Goal: Task Accomplishment & Management: Complete application form

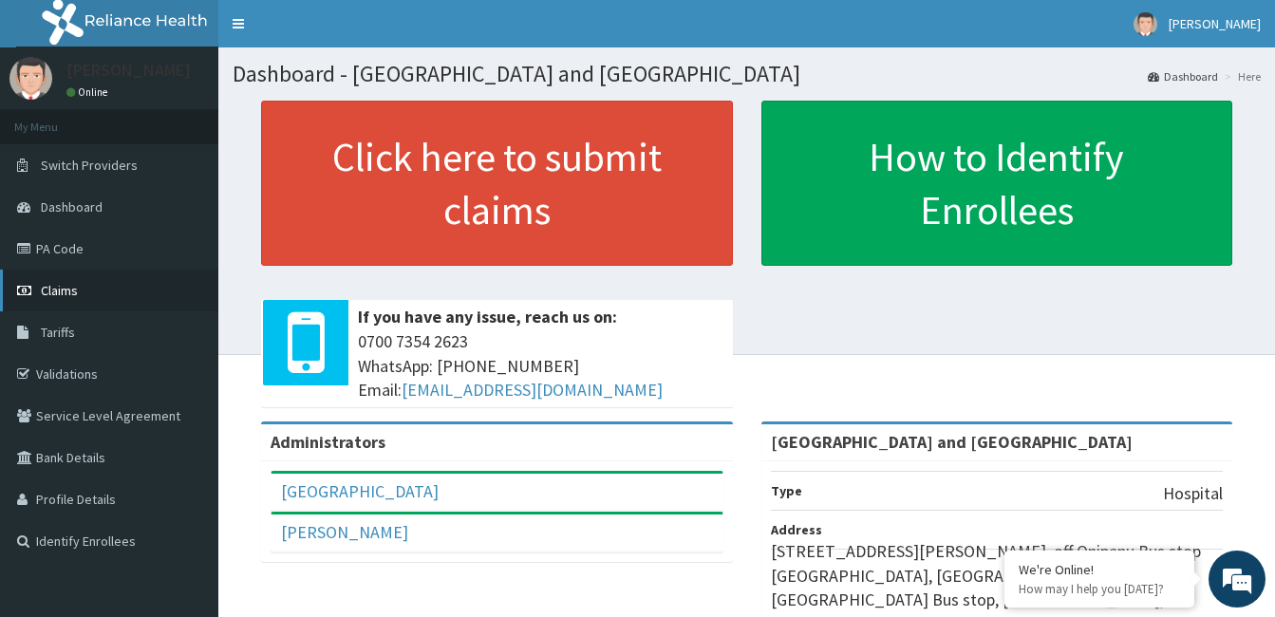
click at [61, 295] on span "Claims" at bounding box center [59, 290] width 37 height 17
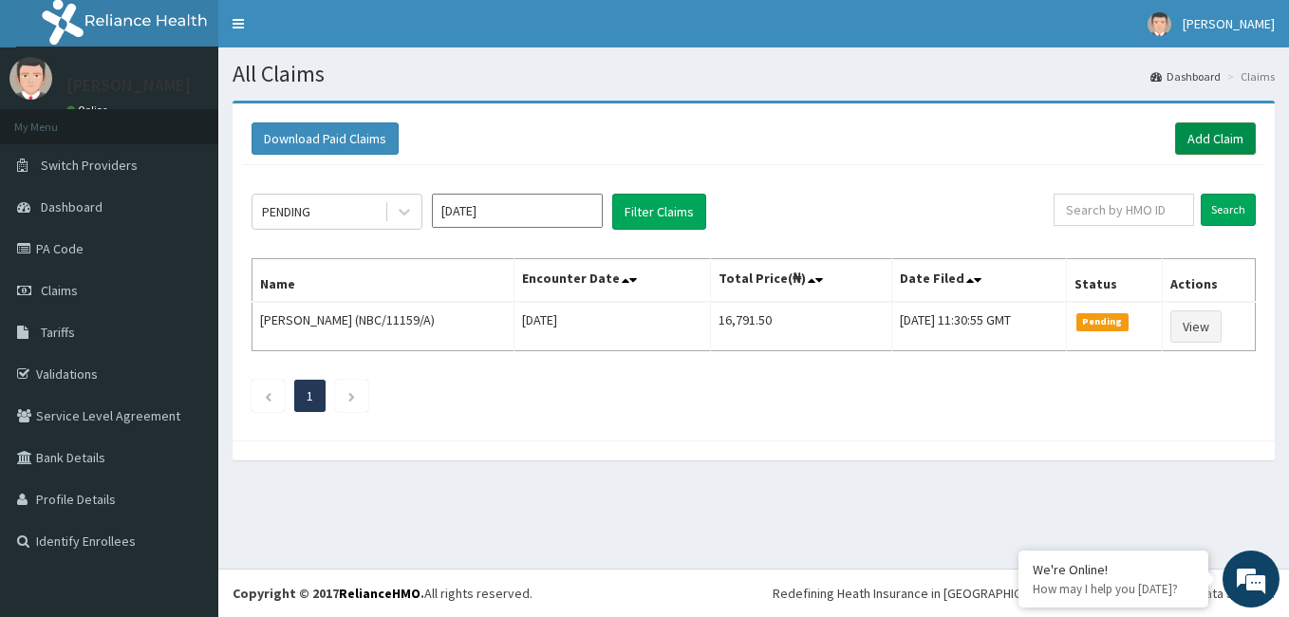
click at [1234, 138] on link "Add Claim" at bounding box center [1215, 138] width 81 height 32
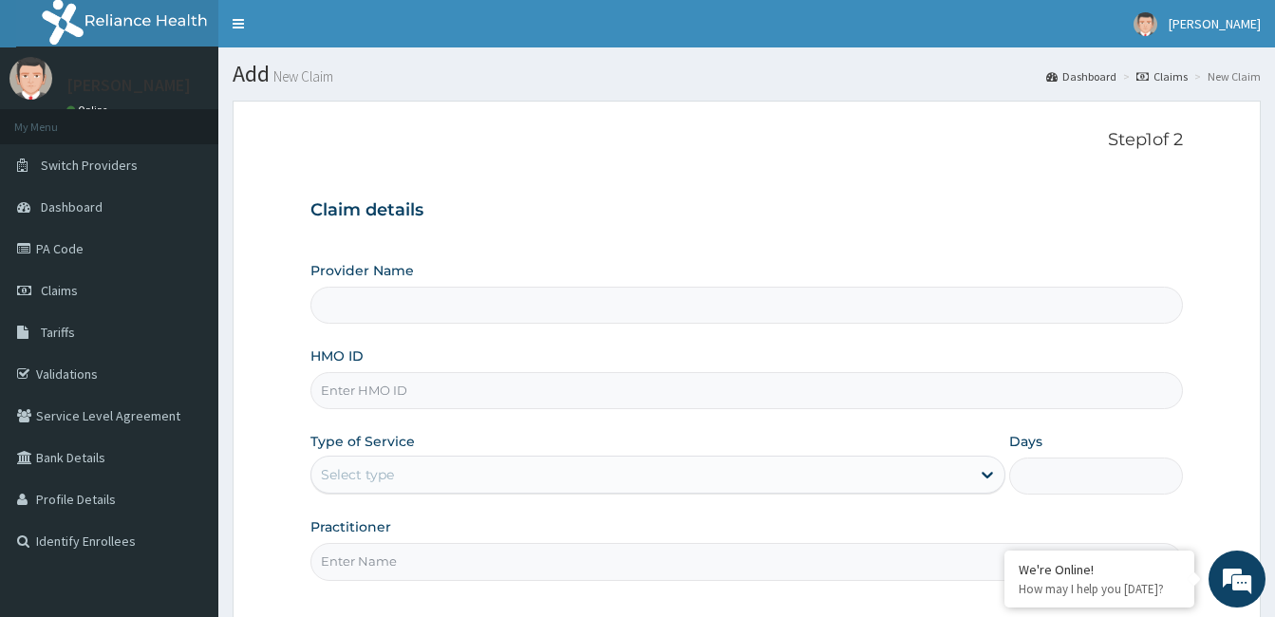
type input "[GEOGRAPHIC_DATA] and [GEOGRAPHIC_DATA]"
click at [419, 395] on input "HMO ID" at bounding box center [746, 390] width 872 height 37
type input "MBM/10010/A"
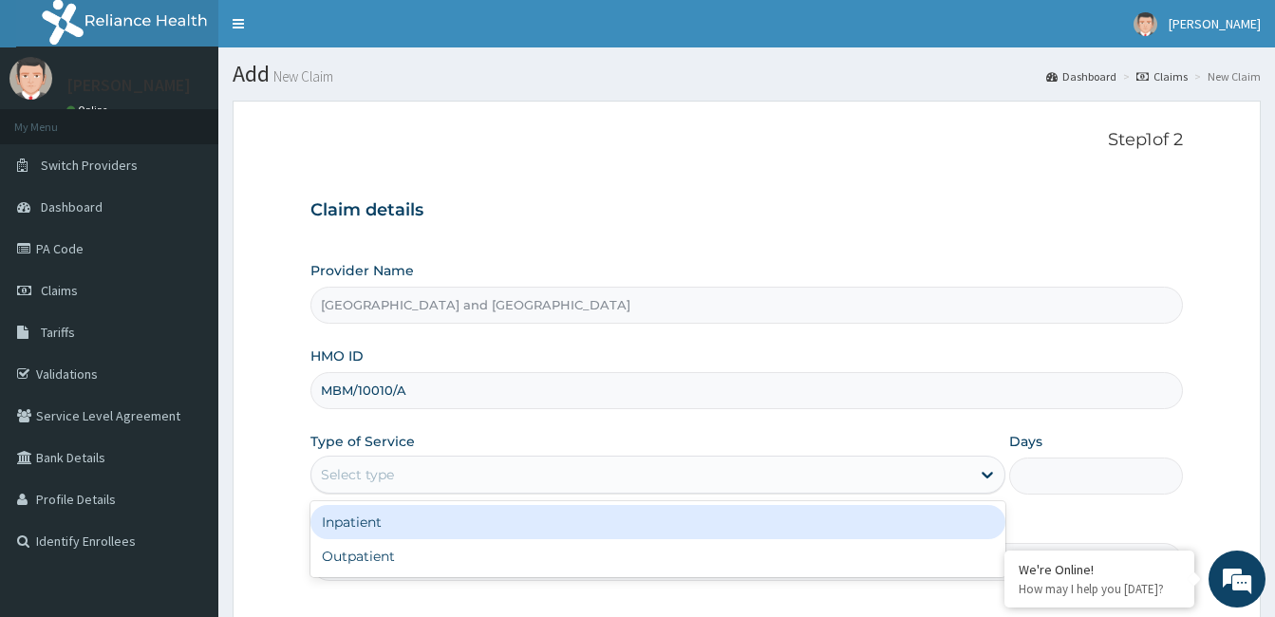
click at [400, 580] on input "Practitioner" at bounding box center [746, 561] width 872 height 37
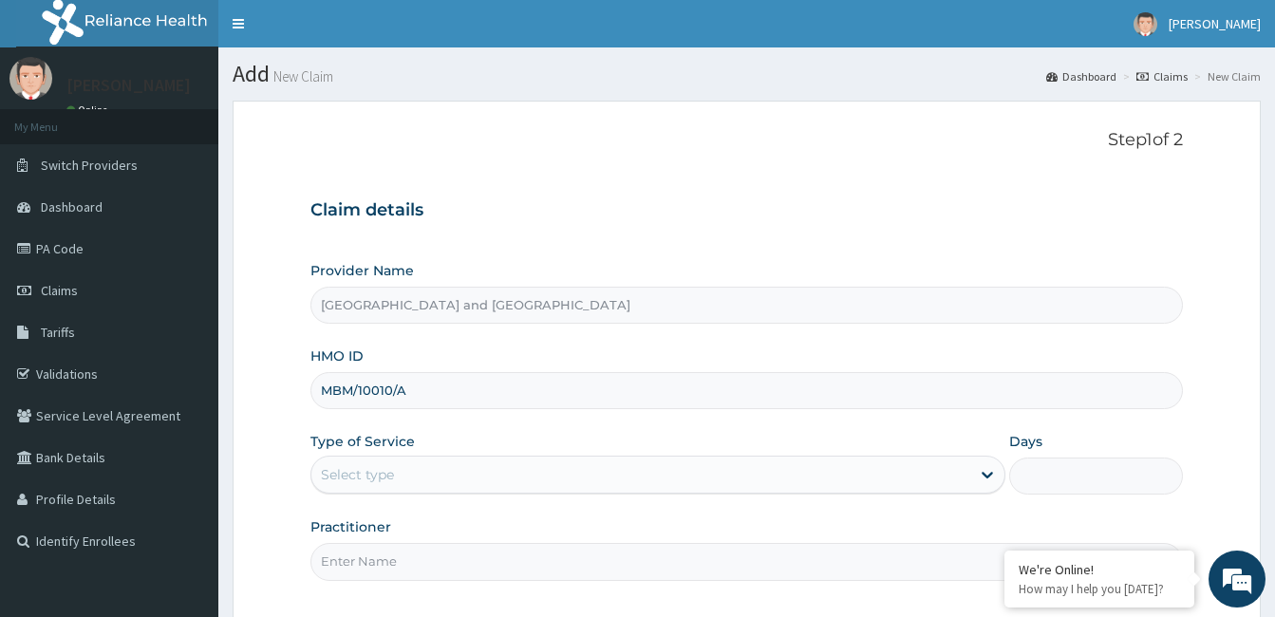
type input "Dr Opeyemi"
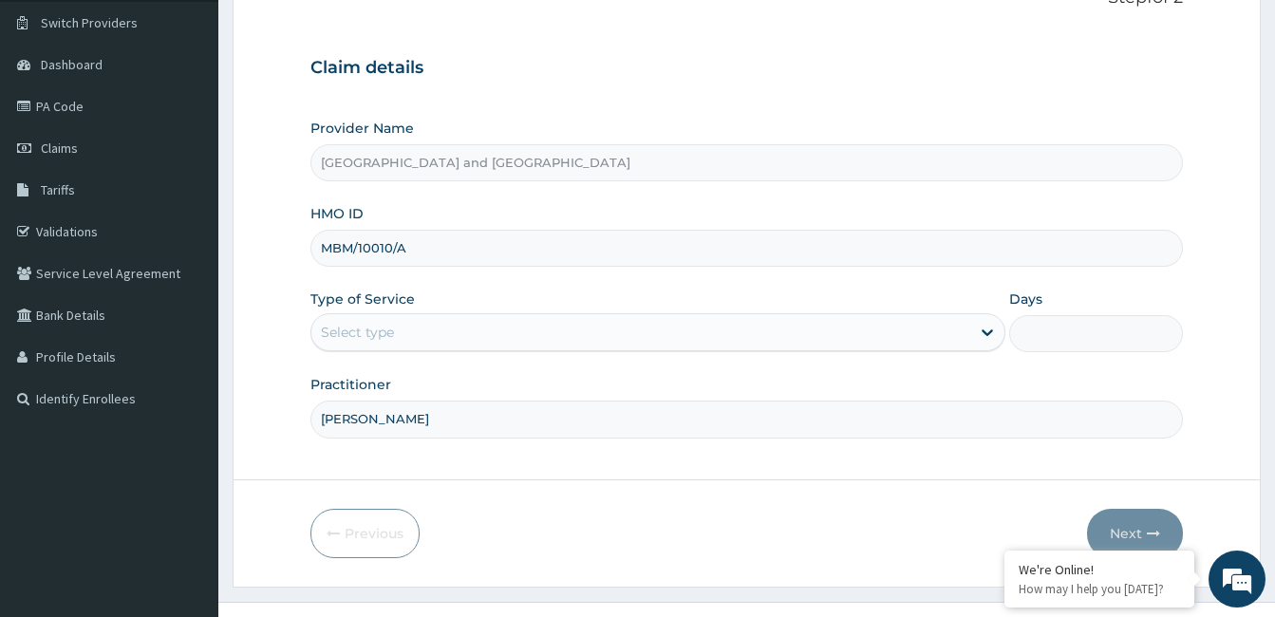
scroll to position [176, 0]
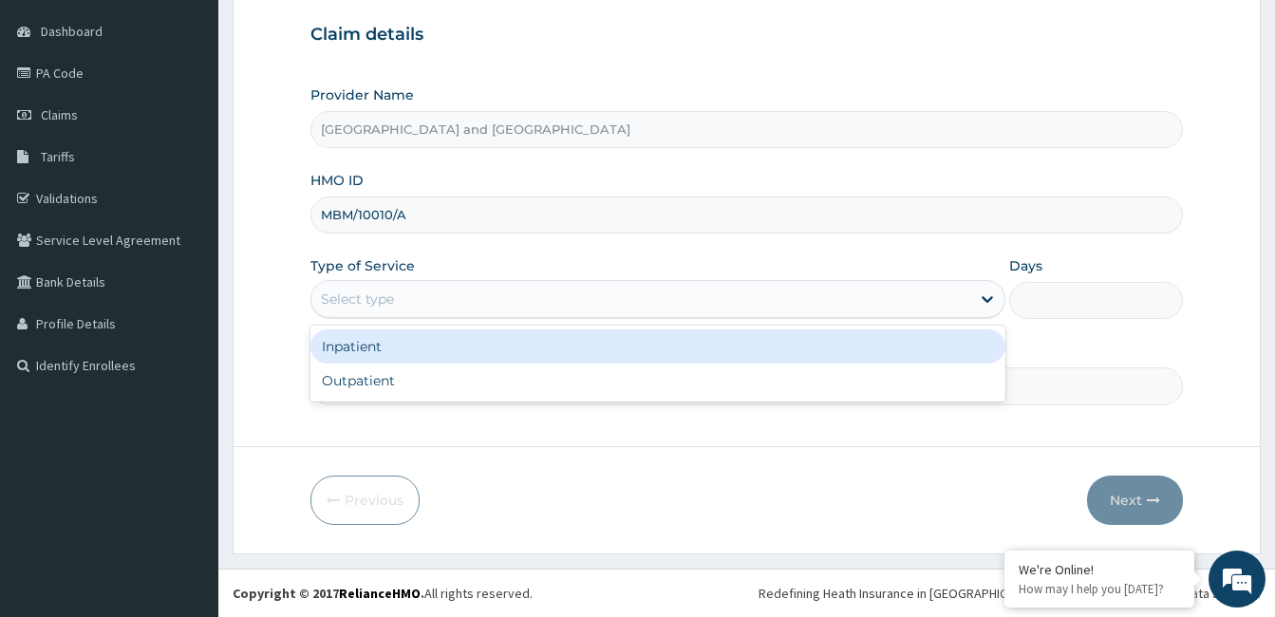
click at [453, 394] on div "Outpatient" at bounding box center [657, 380] width 695 height 34
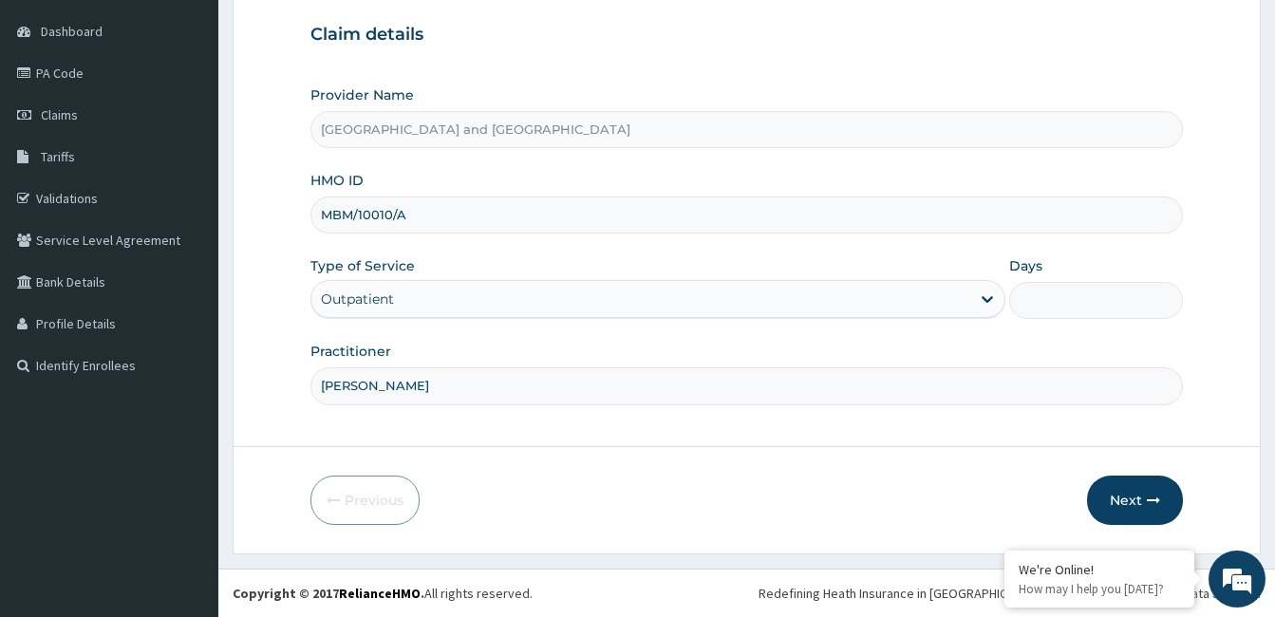
type input "1"
click at [1140, 503] on button "Next" at bounding box center [1135, 499] width 96 height 49
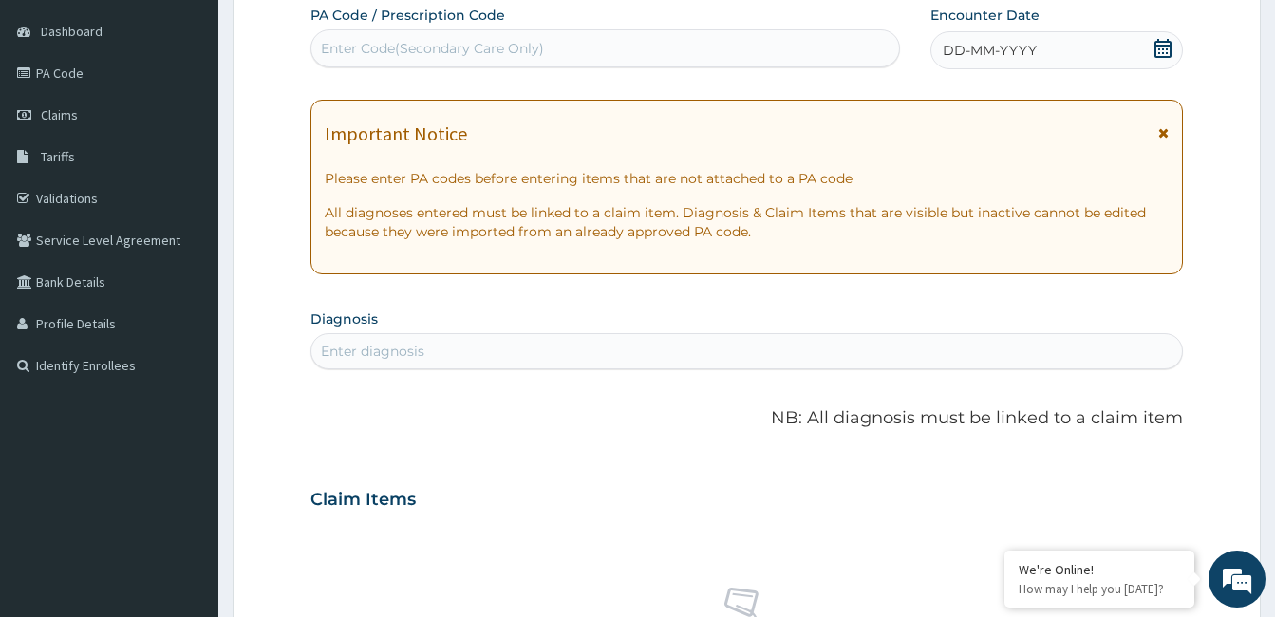
click at [1160, 45] on icon at bounding box center [1162, 48] width 17 height 19
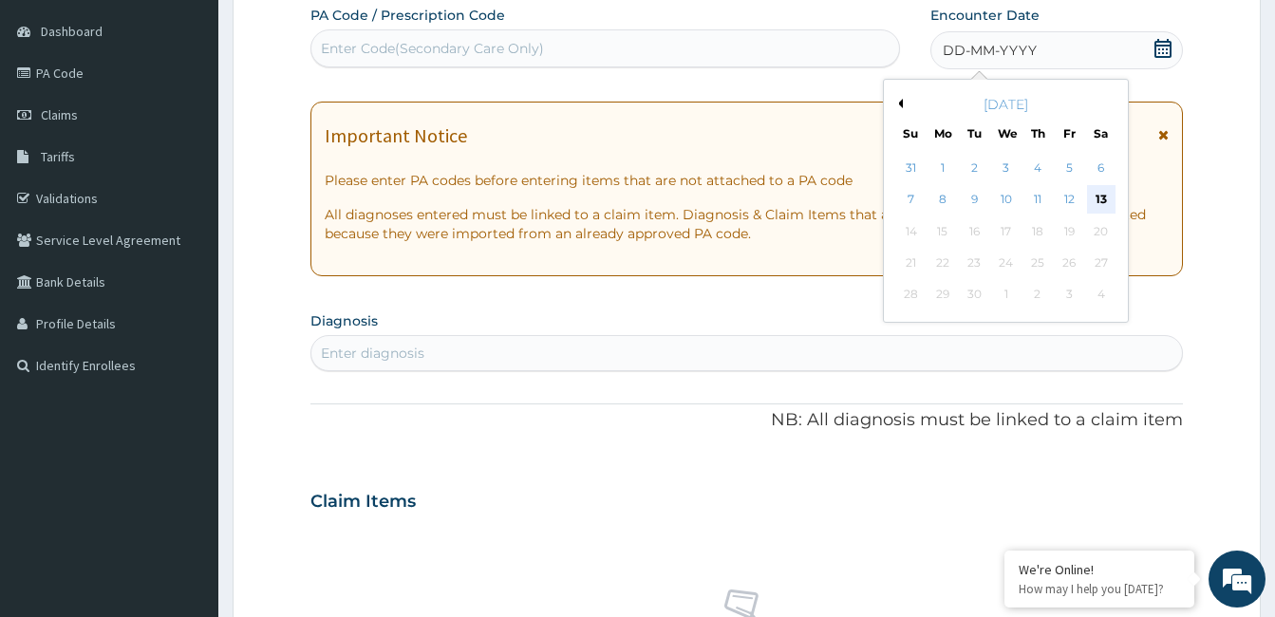
click at [1103, 201] on div "13" at bounding box center [1100, 200] width 28 height 28
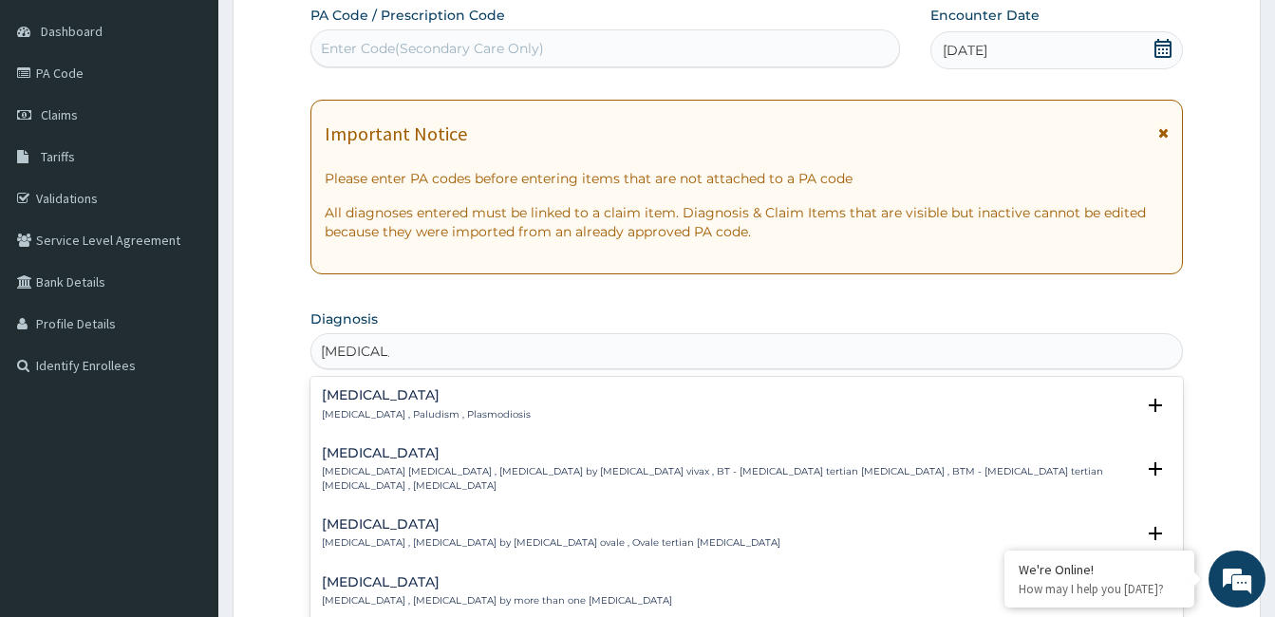
type input "MALARIA F"
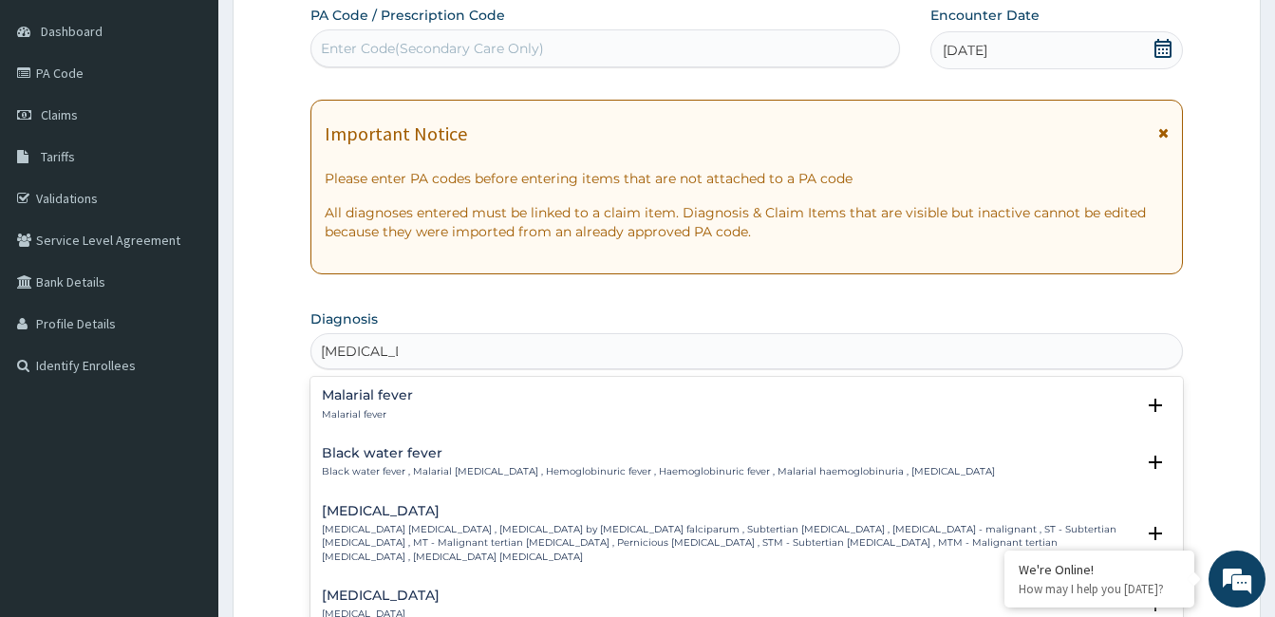
click at [467, 402] on div "Malarial fever Malarial fever" at bounding box center [746, 404] width 849 height 33
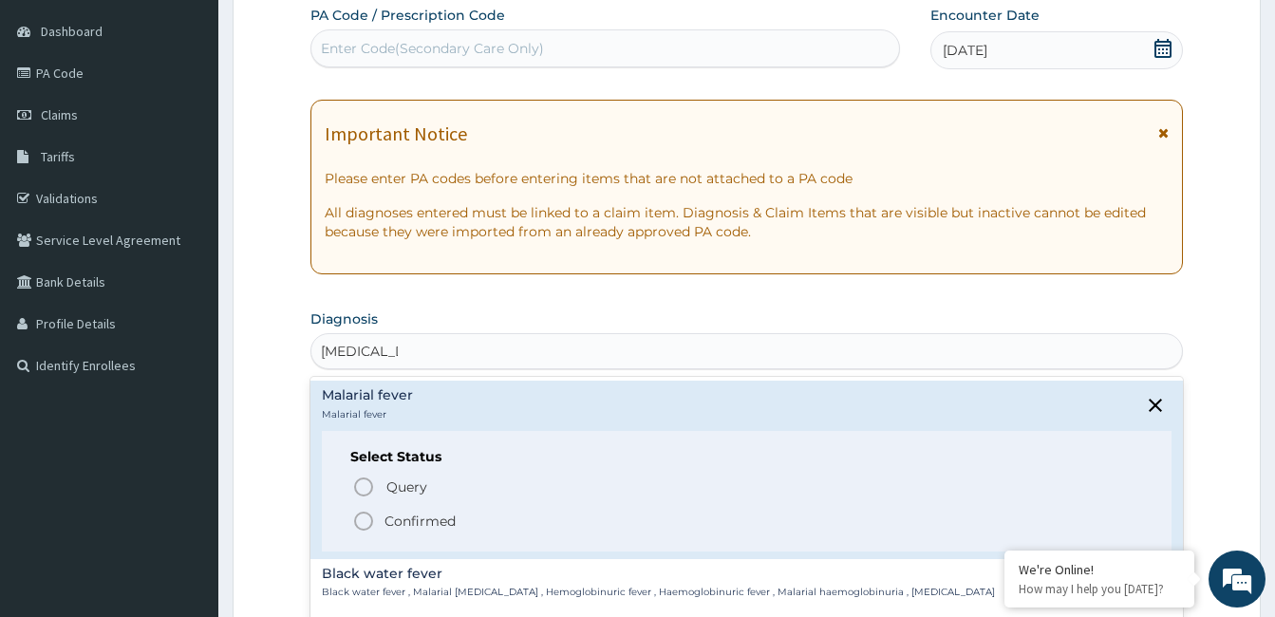
click at [436, 515] on p "Confirmed" at bounding box center [419, 521] width 71 height 19
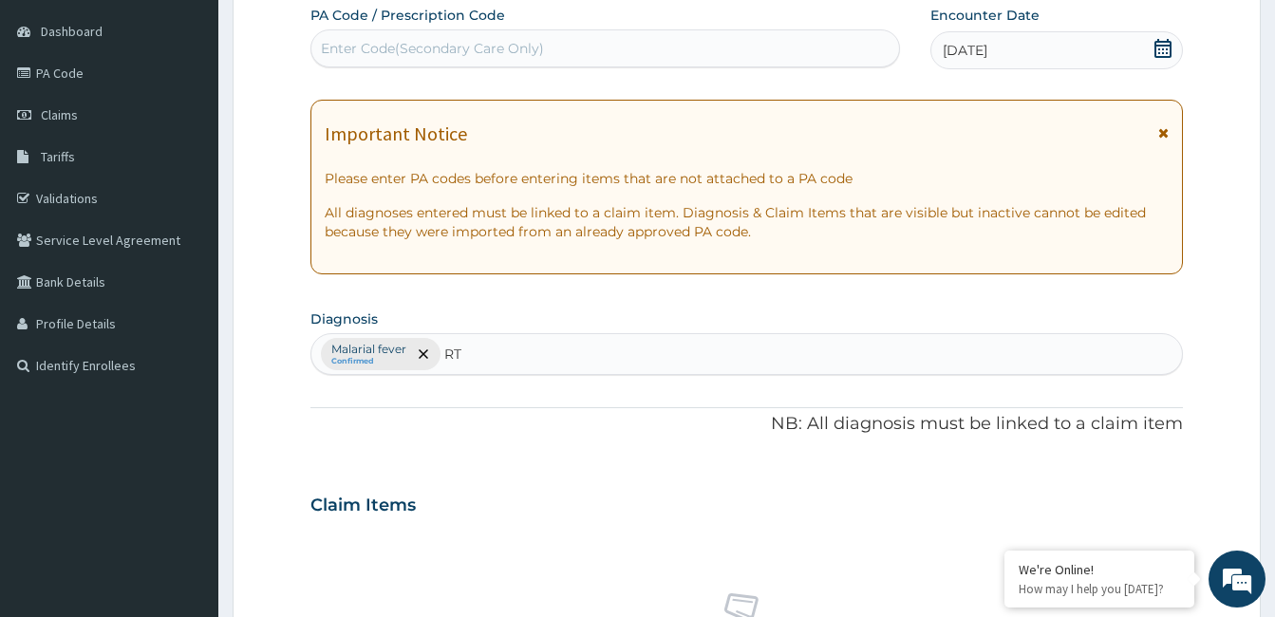
type input "RTI"
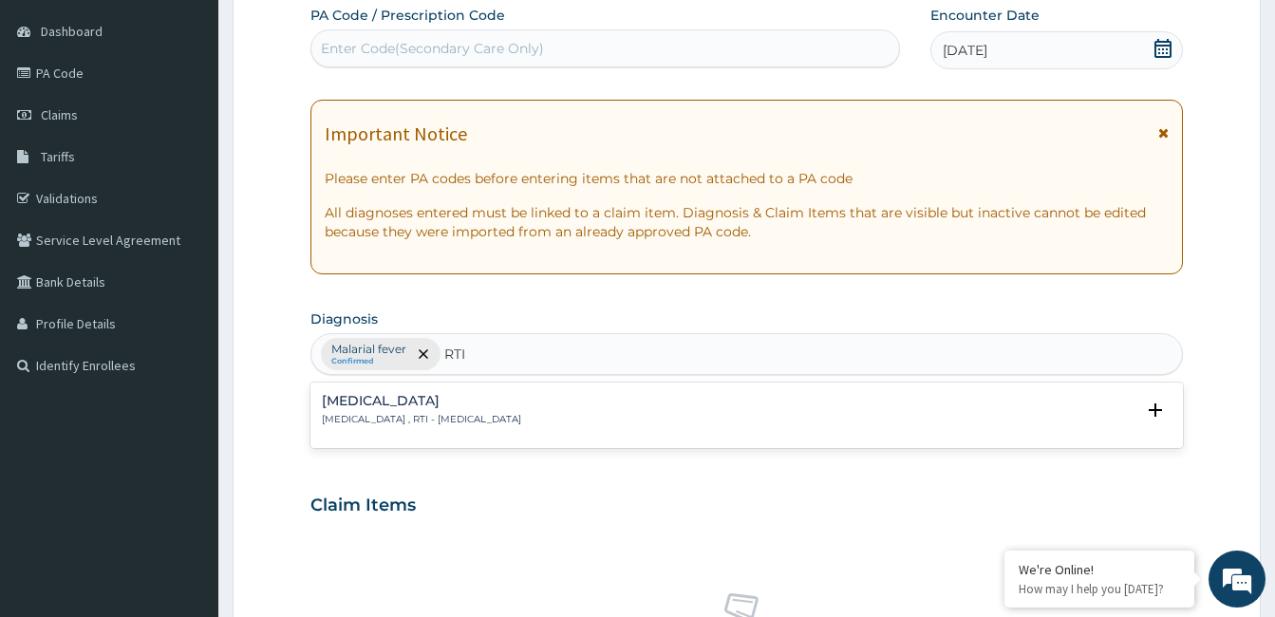
click at [515, 411] on div "Respiratory tract infection Respiratory tract infection , RTI - Respiratory tra…" at bounding box center [421, 410] width 199 height 33
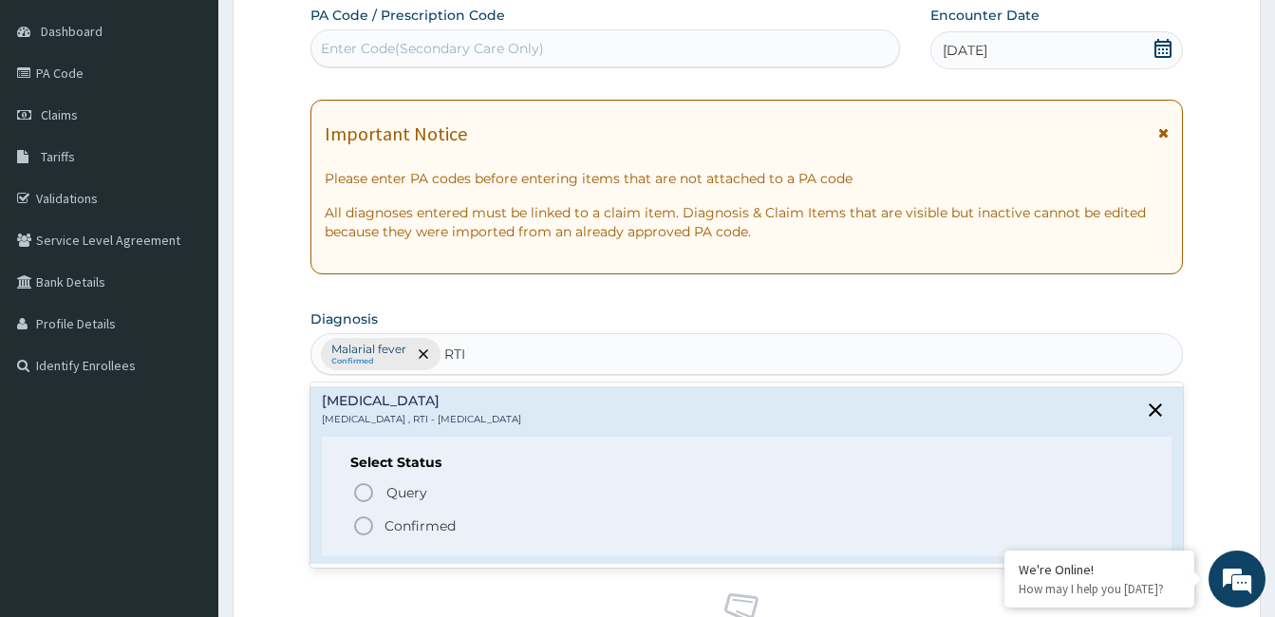
click at [449, 524] on p "Confirmed" at bounding box center [419, 525] width 71 height 19
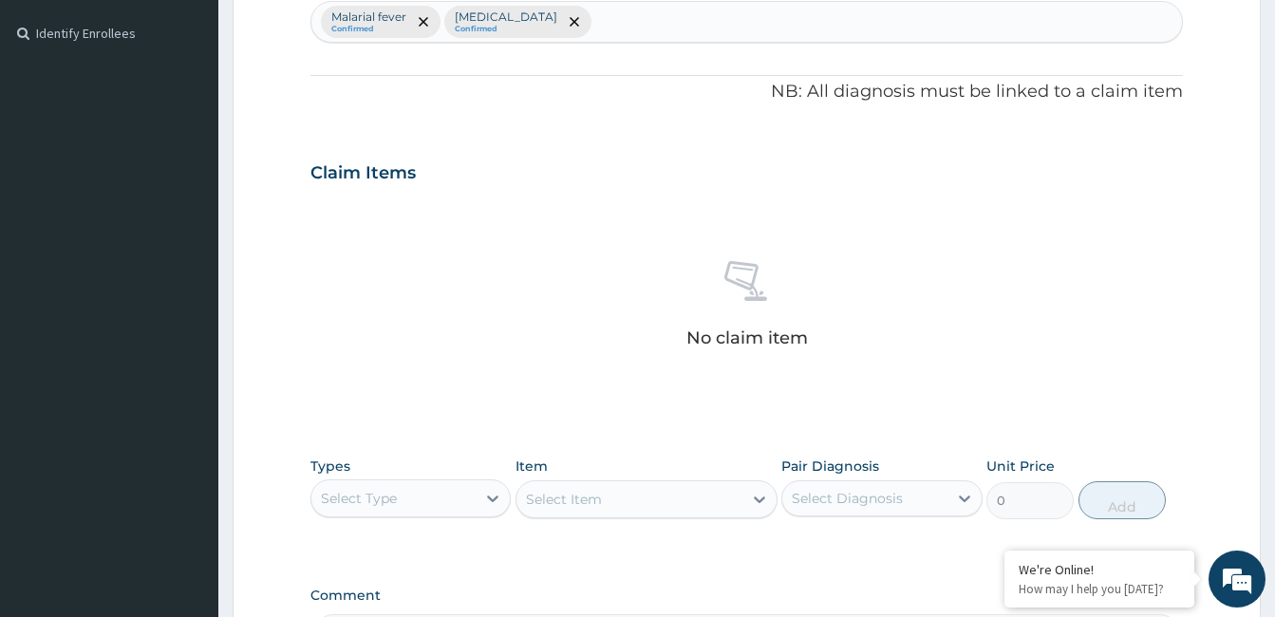
scroll to position [576, 0]
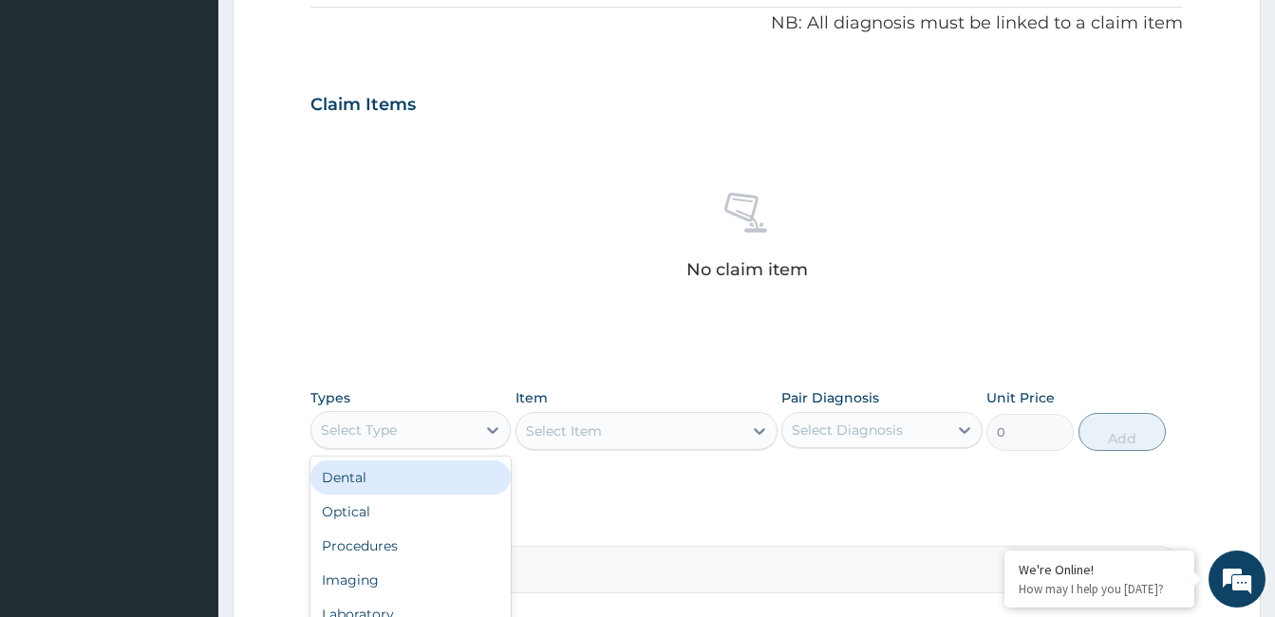
click at [437, 554] on div "Procedures" at bounding box center [410, 546] width 200 height 34
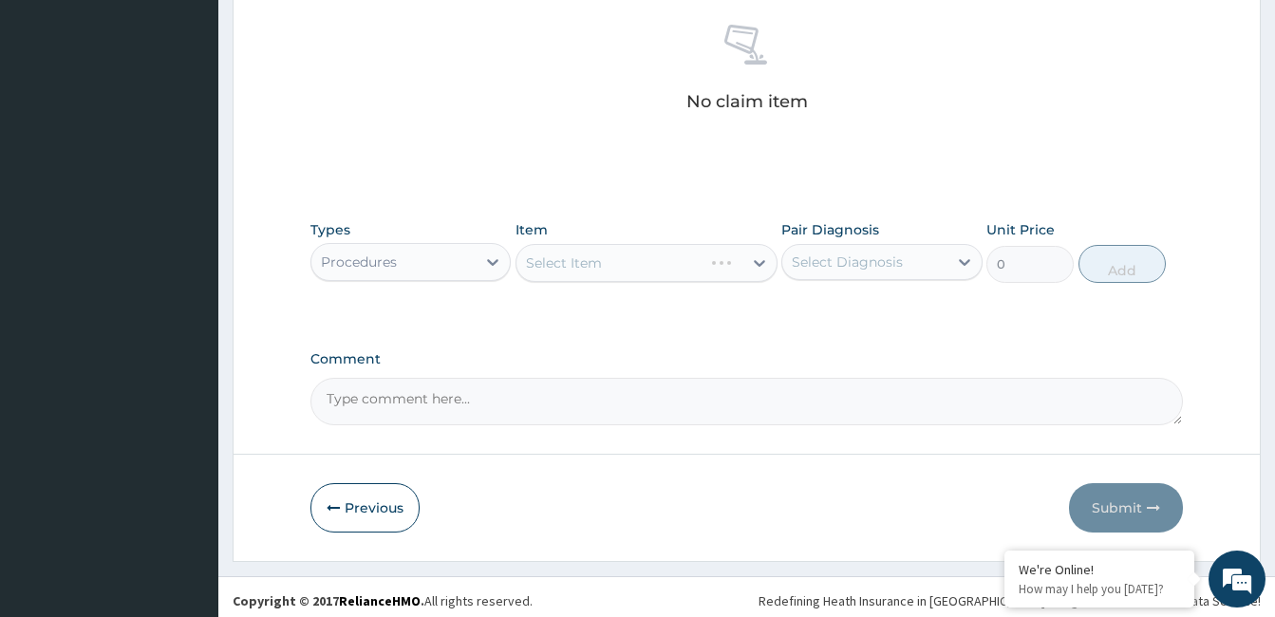
scroll to position [746, 0]
click at [659, 264] on div "Select Item" at bounding box center [646, 261] width 262 height 38
click at [665, 274] on div "Select Item" at bounding box center [646, 261] width 262 height 38
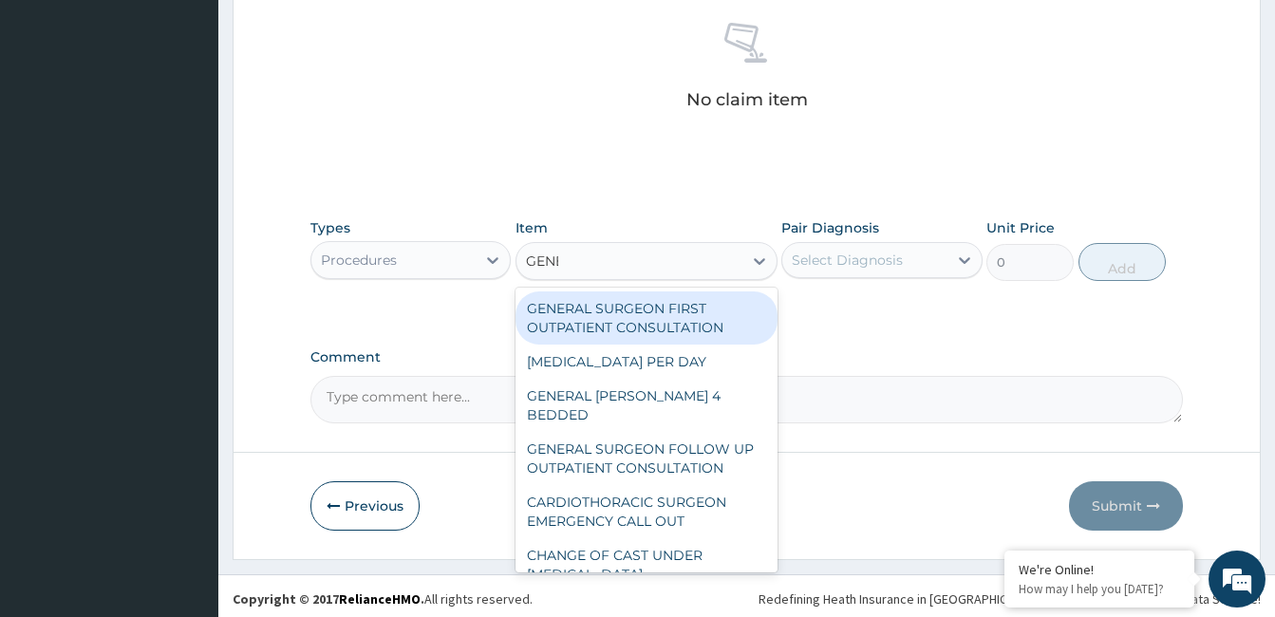
type input "GENER"
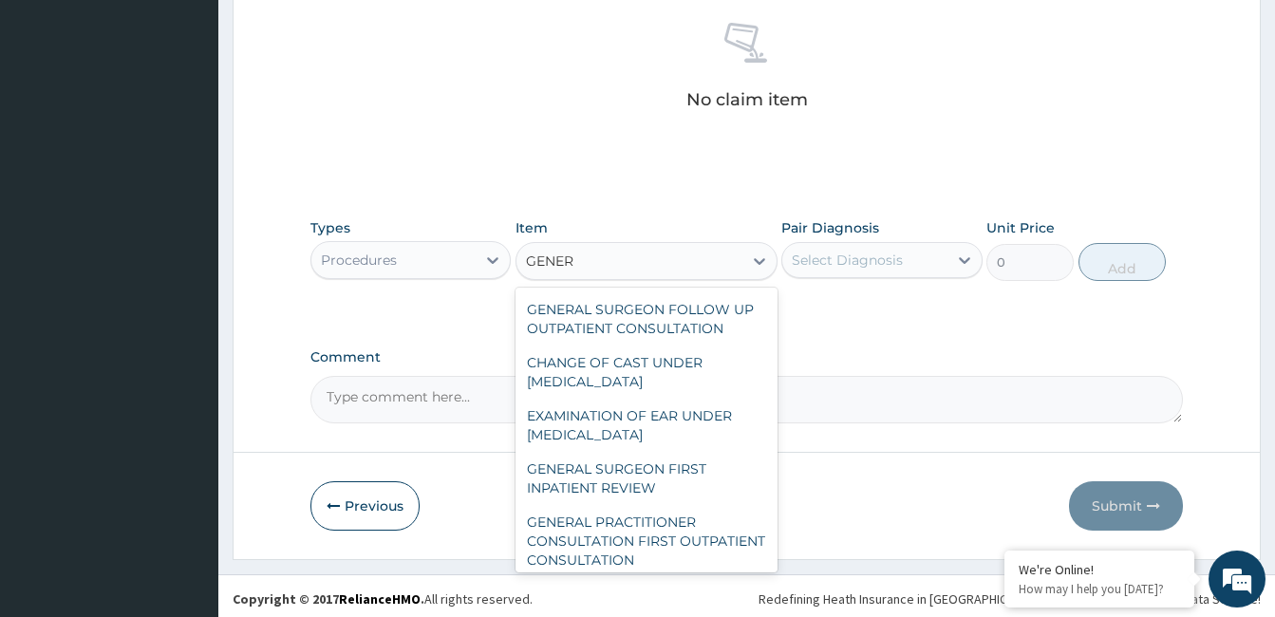
scroll to position [273, 0]
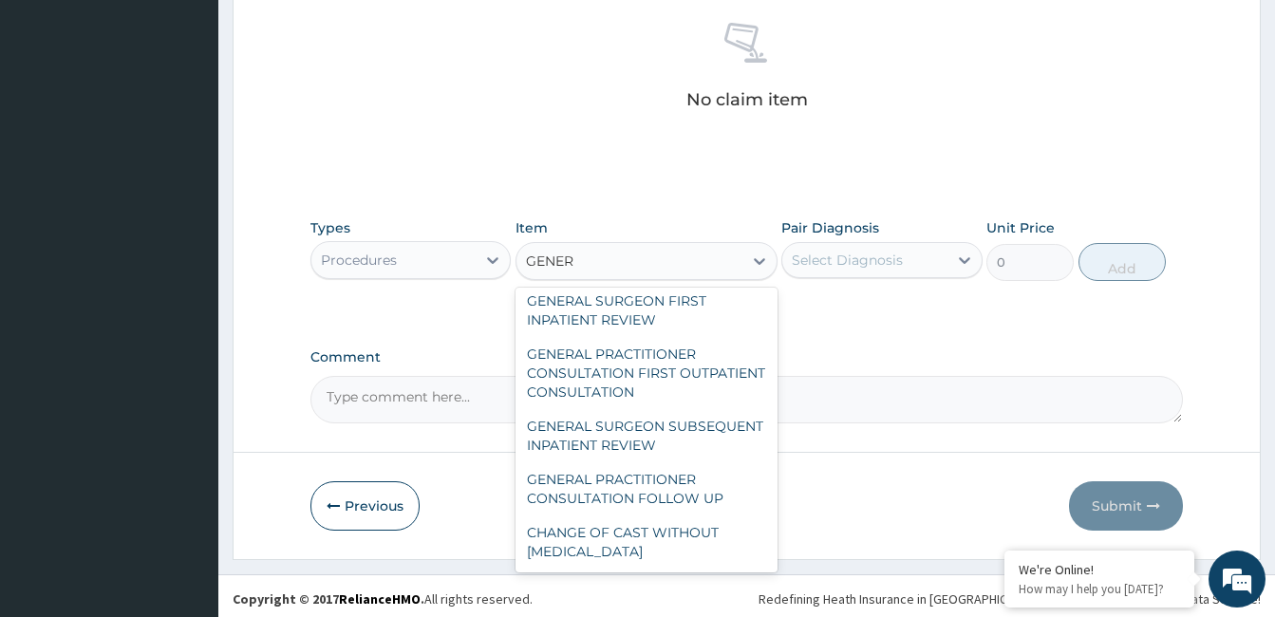
click at [688, 356] on div "GENERAL PRACTITIONER CONSULTATION FIRST OUTPATIENT CONSULTATION" at bounding box center [646, 373] width 262 height 72
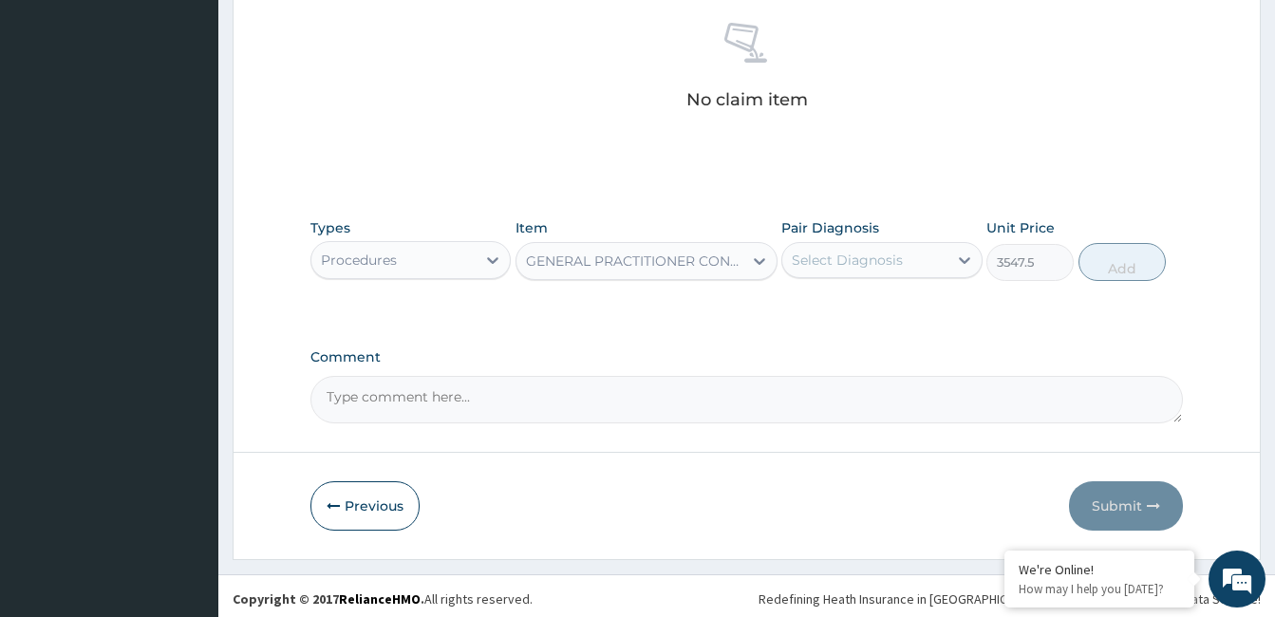
type input "3547.5"
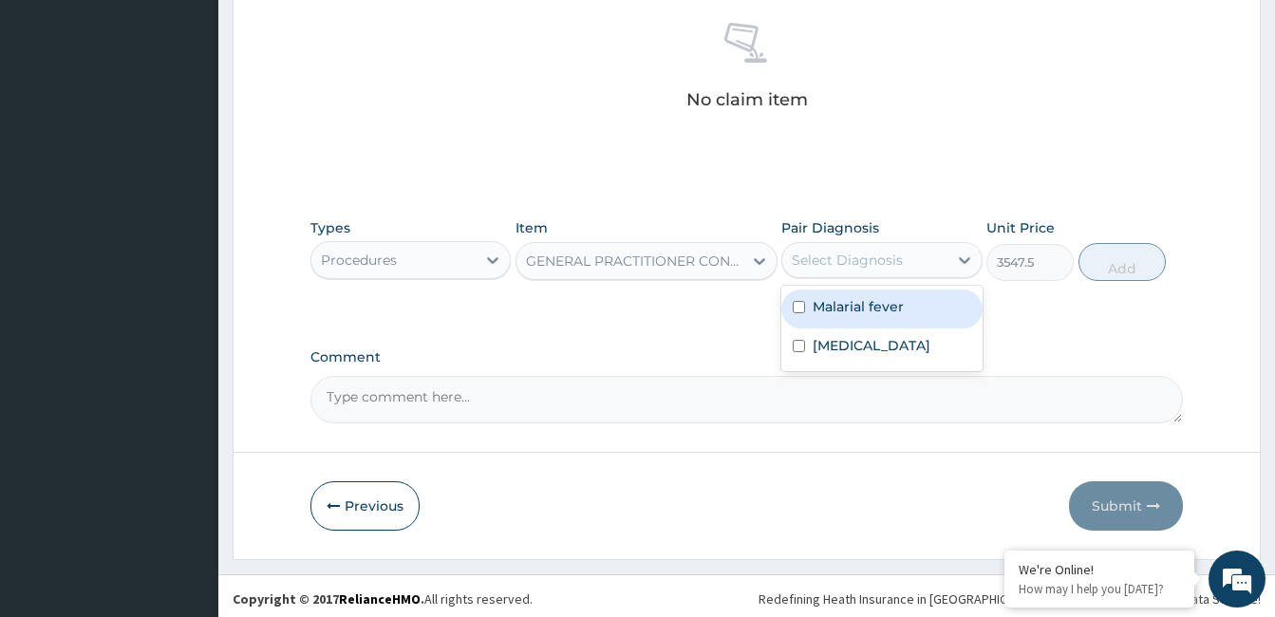
click at [877, 308] on label "Malarial fever" at bounding box center [857, 306] width 91 height 19
checkbox input "true"
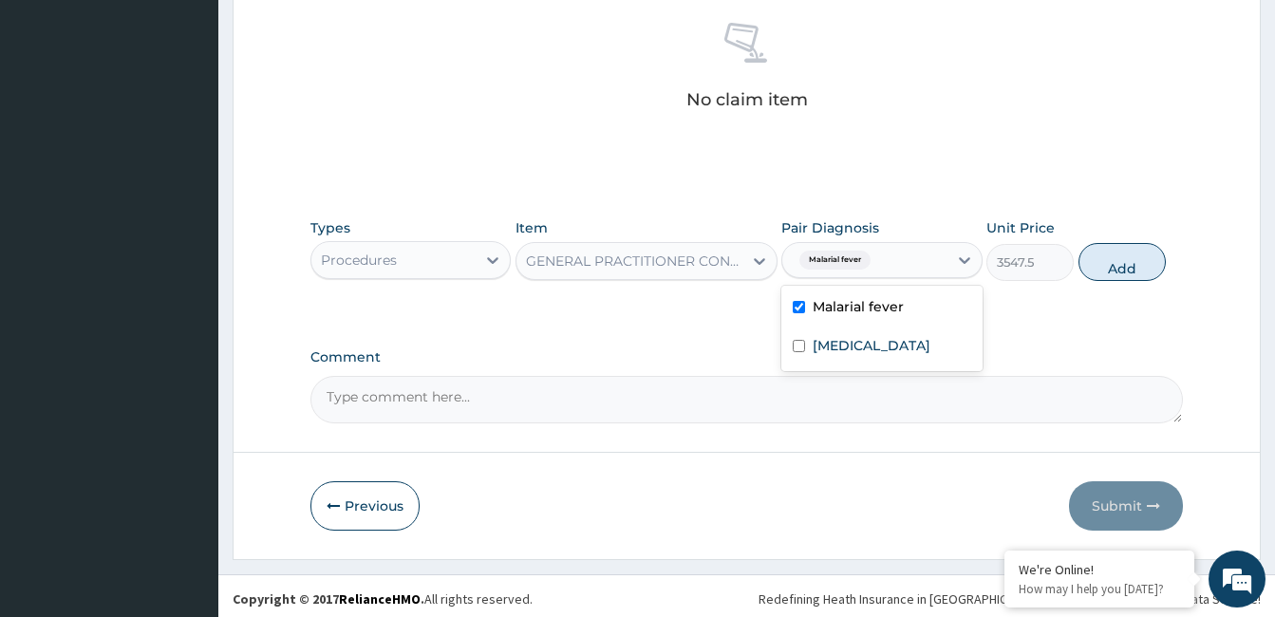
click at [861, 355] on label "Respiratory tract infection" at bounding box center [871, 345] width 118 height 19
checkbox input "true"
click at [1103, 278] on button "Add" at bounding box center [1121, 262] width 87 height 38
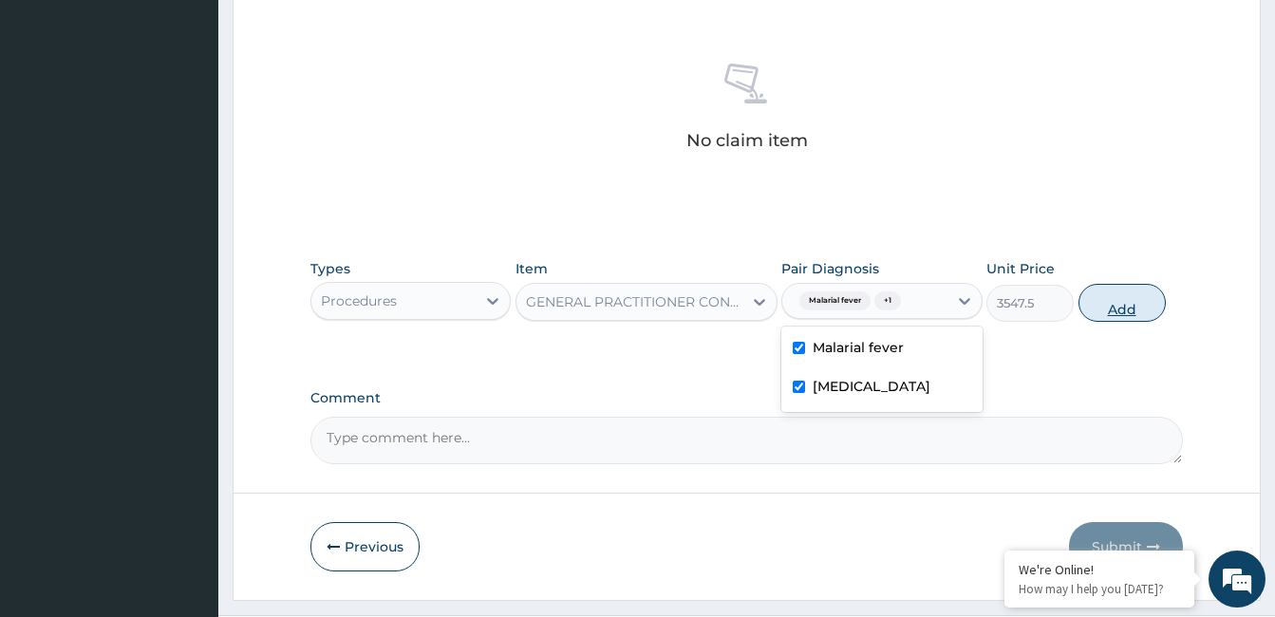
type input "0"
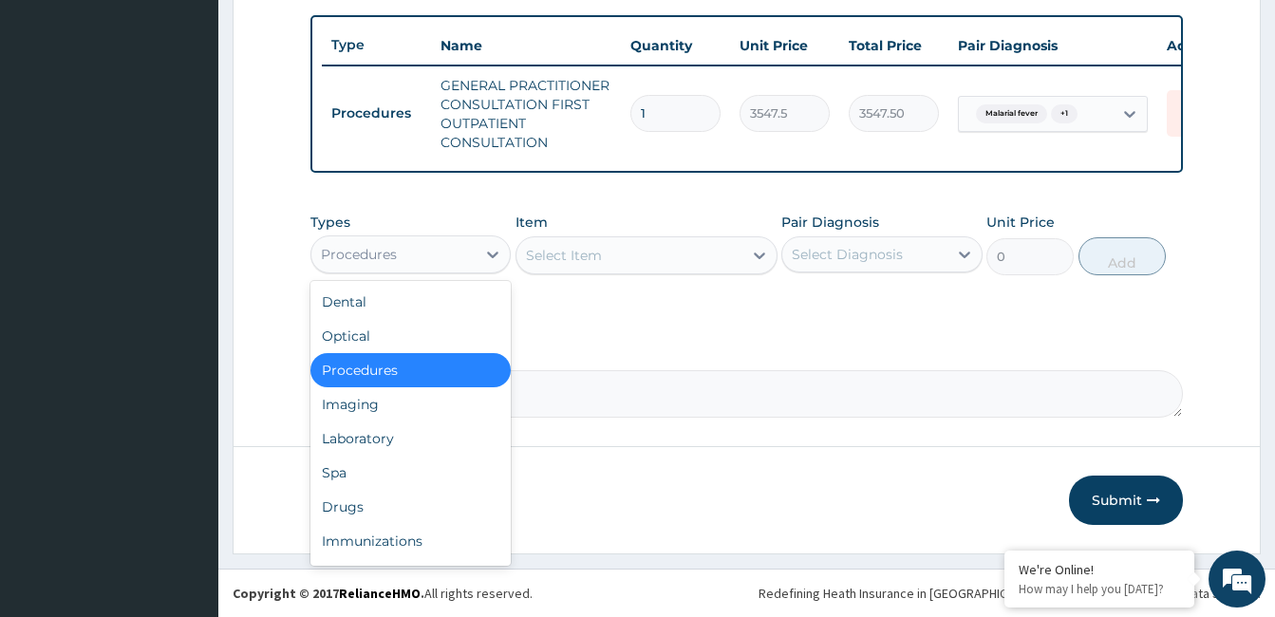
click at [400, 441] on div "Laboratory" at bounding box center [410, 438] width 200 height 34
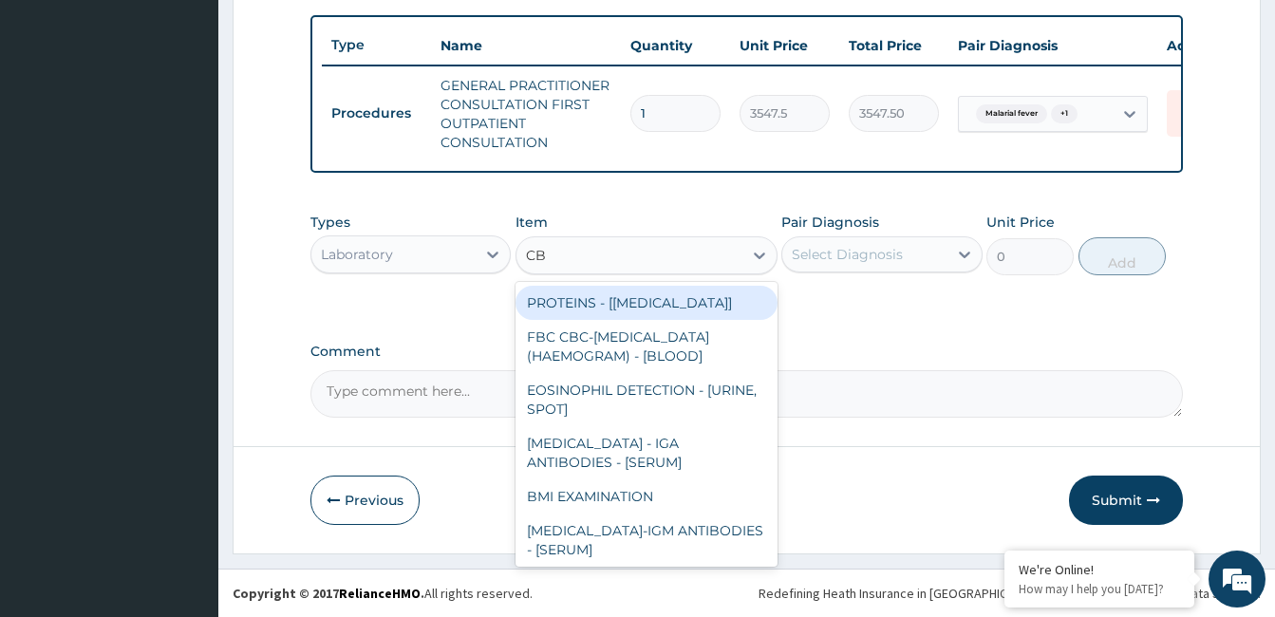
type input "CBC"
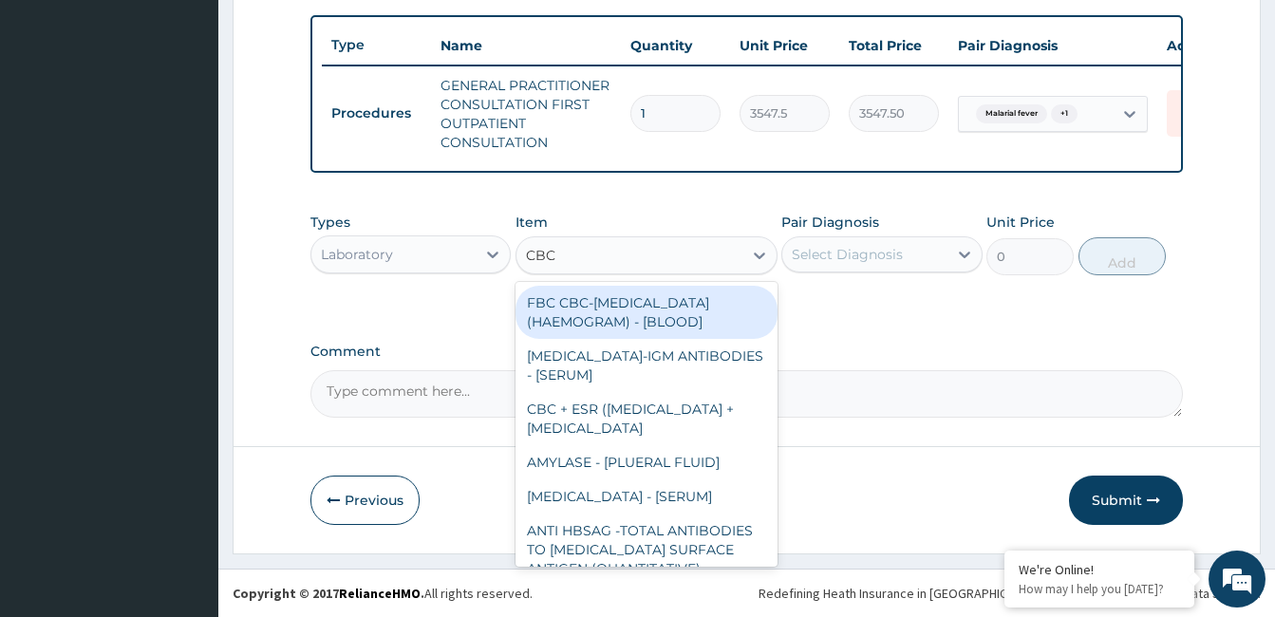
click at [662, 319] on div "FBC CBC-COMPLETE BLOOD COUNT (HAEMOGRAM) - [BLOOD]" at bounding box center [646, 312] width 262 height 53
type input "4300"
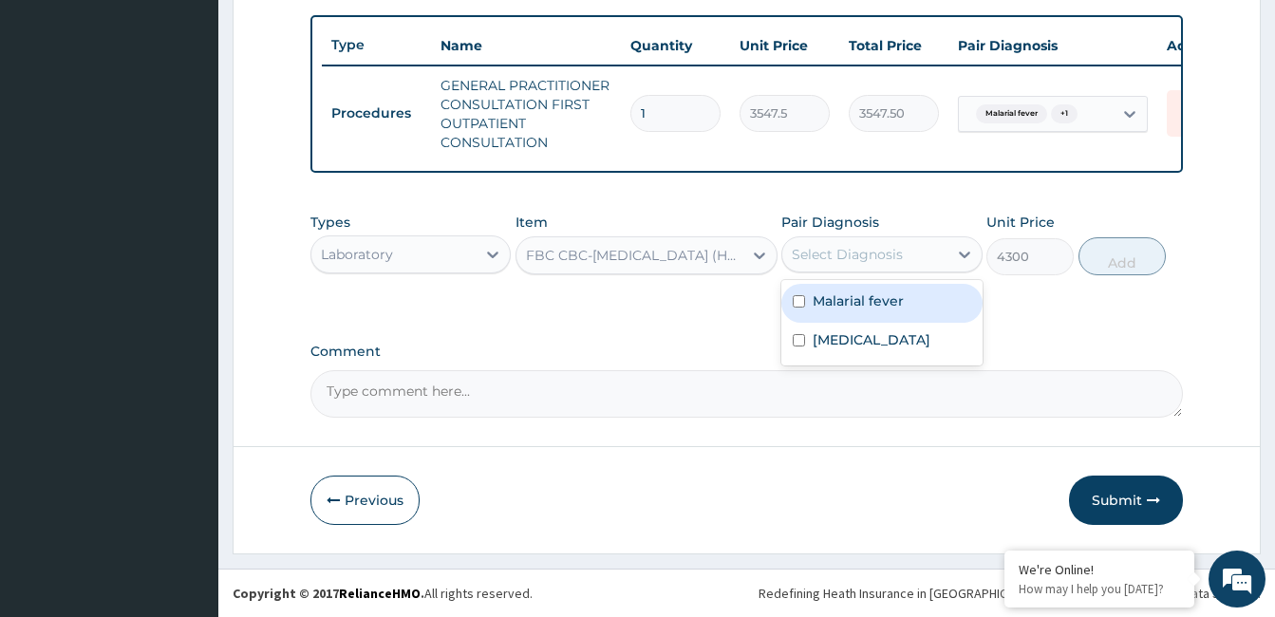
click at [881, 349] on label "Respiratory tract infection" at bounding box center [871, 339] width 118 height 19
checkbox input "true"
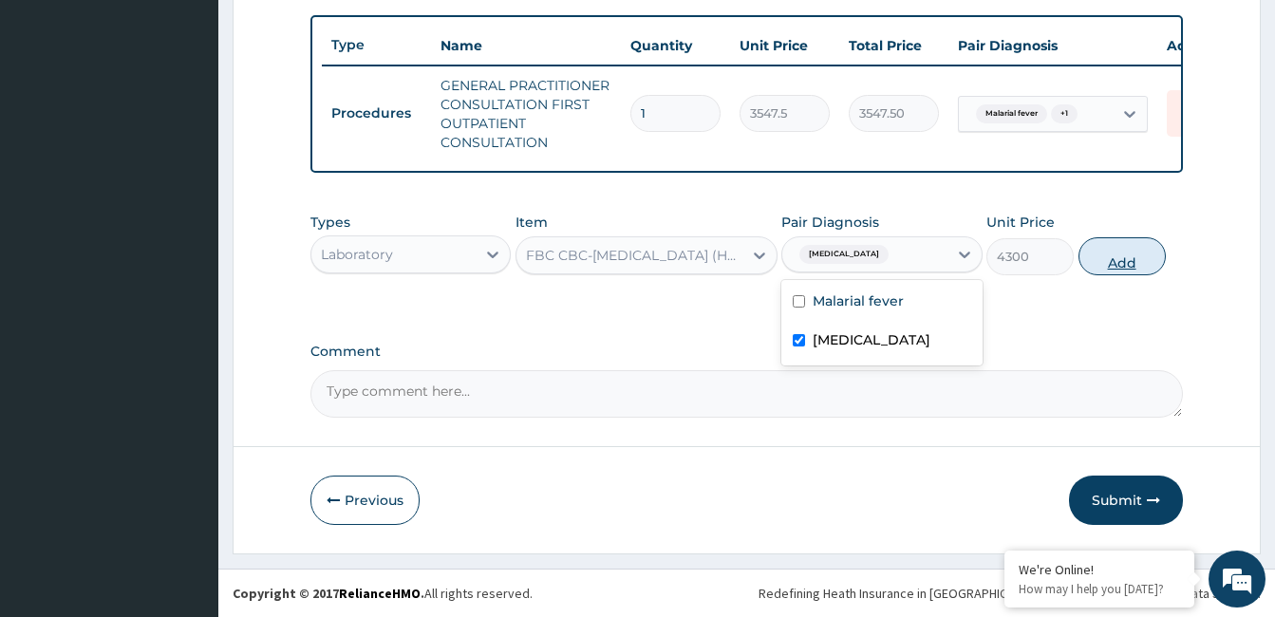
click at [1121, 269] on button "Add" at bounding box center [1121, 256] width 87 height 38
type input "0"
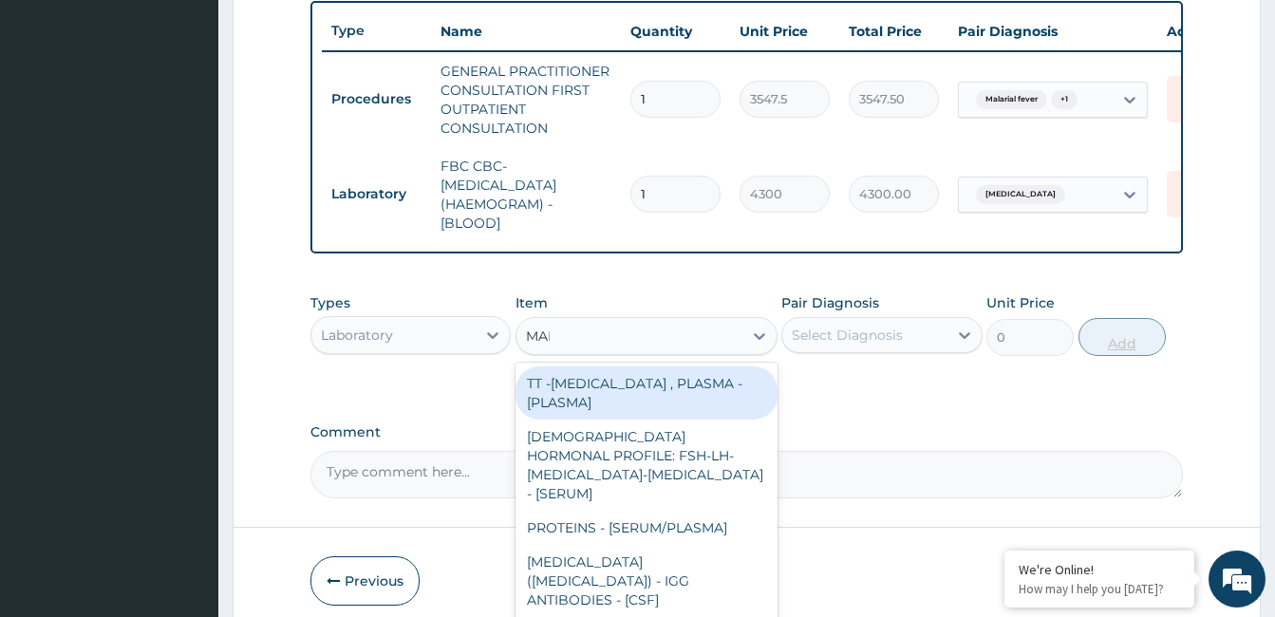
type input "MALA"
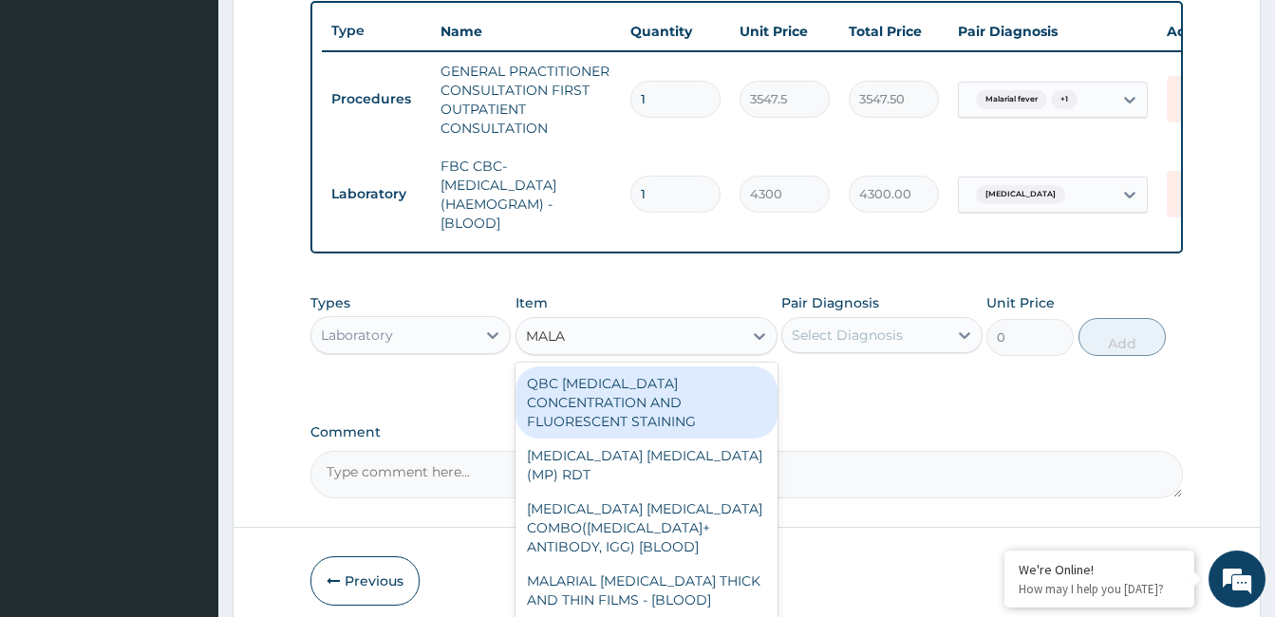
click at [687, 564] on div "MALARIAL PARASITE THICK AND THIN FILMS - [BLOOD]" at bounding box center [646, 590] width 262 height 53
type input "1612.5"
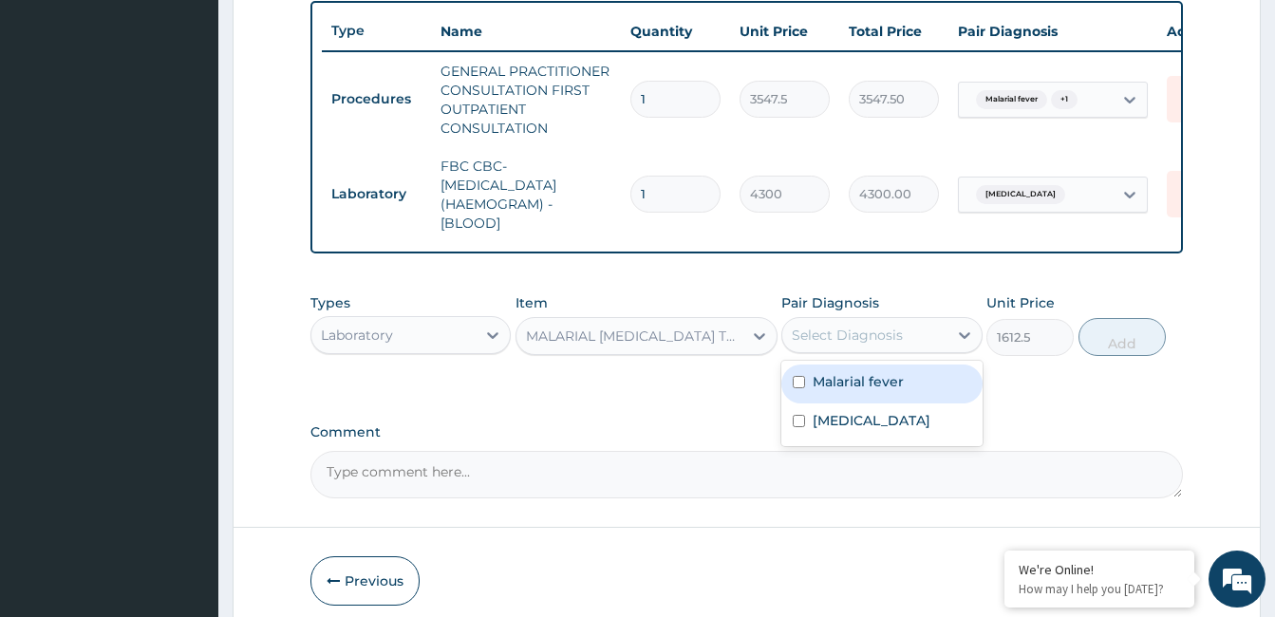
click at [868, 391] on label "Malarial fever" at bounding box center [857, 381] width 91 height 19
checkbox input "true"
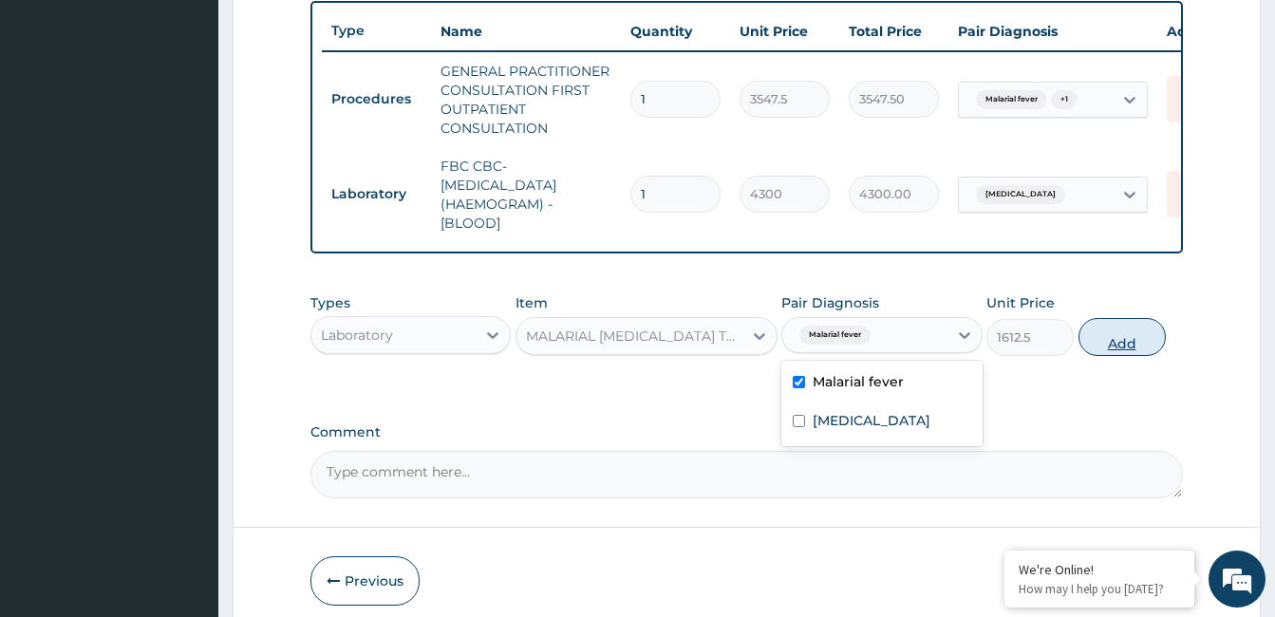
click at [1127, 347] on button "Add" at bounding box center [1121, 337] width 87 height 38
type input "0"
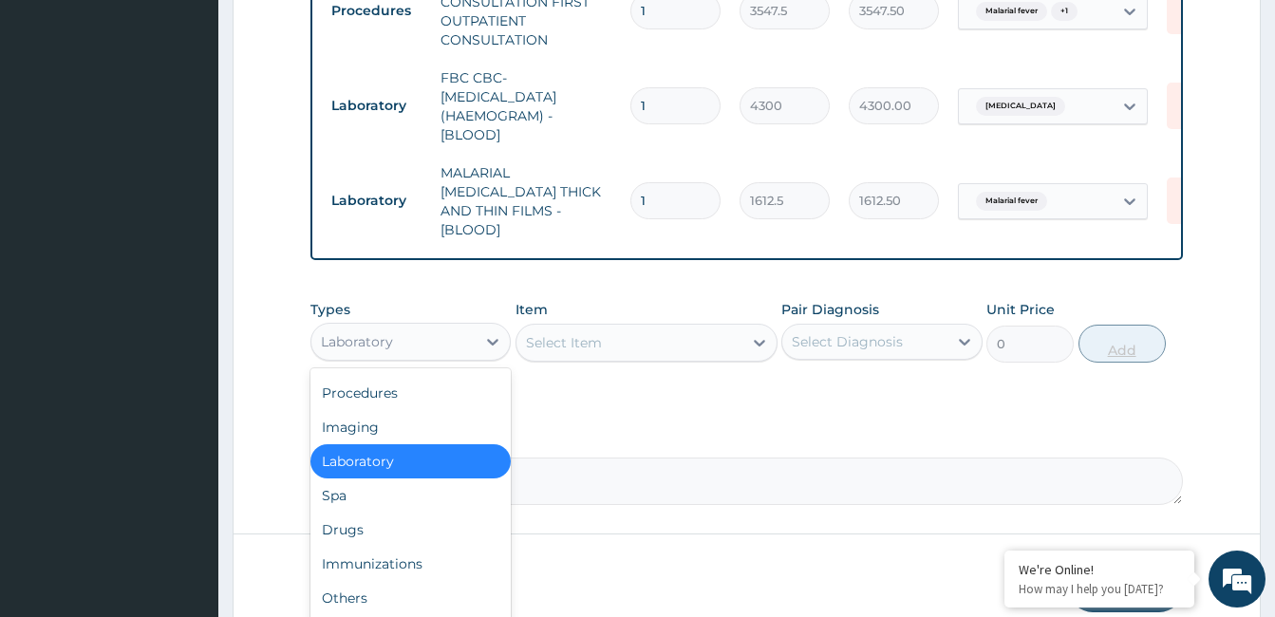
scroll to position [794, 0]
click at [408, 531] on div "Drugs" at bounding box center [410, 529] width 200 height 34
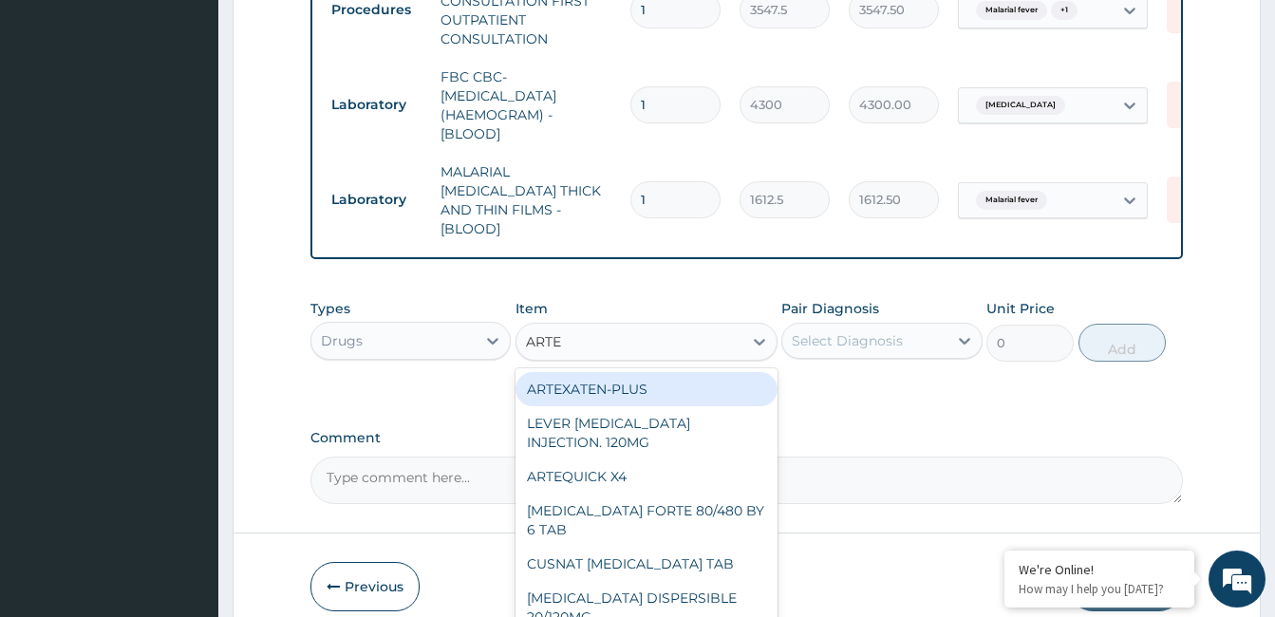
type input "ARTEM"
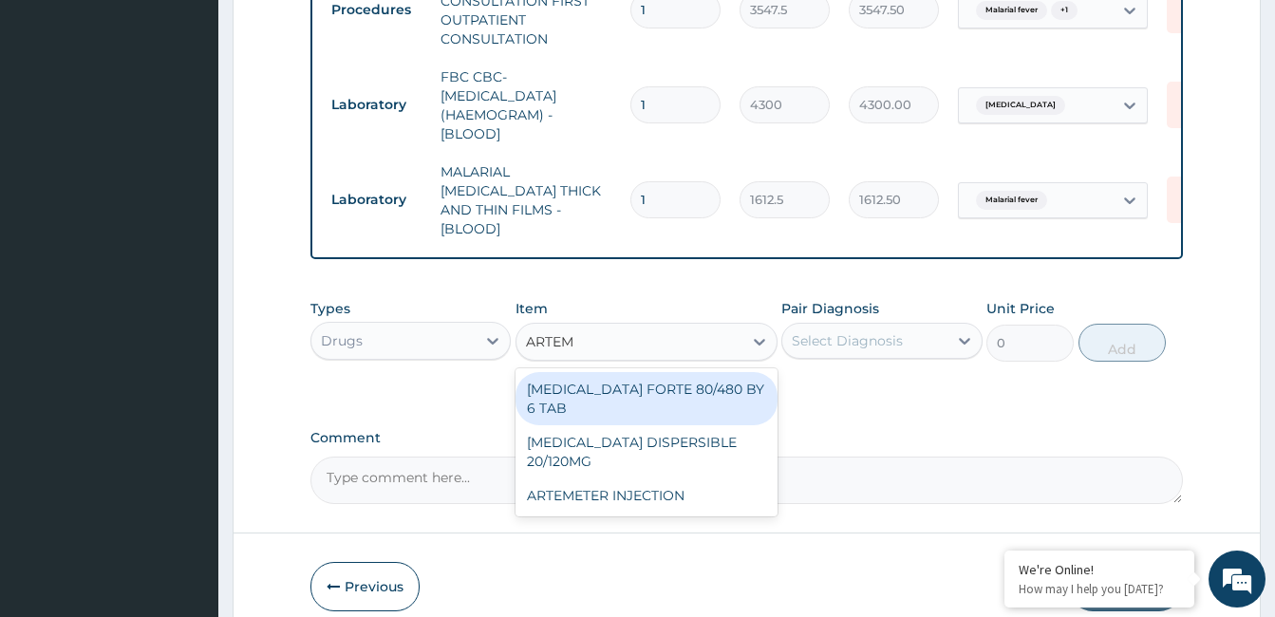
click at [665, 478] on div "ARTEMETER INJECTION" at bounding box center [646, 495] width 262 height 34
type input "946"
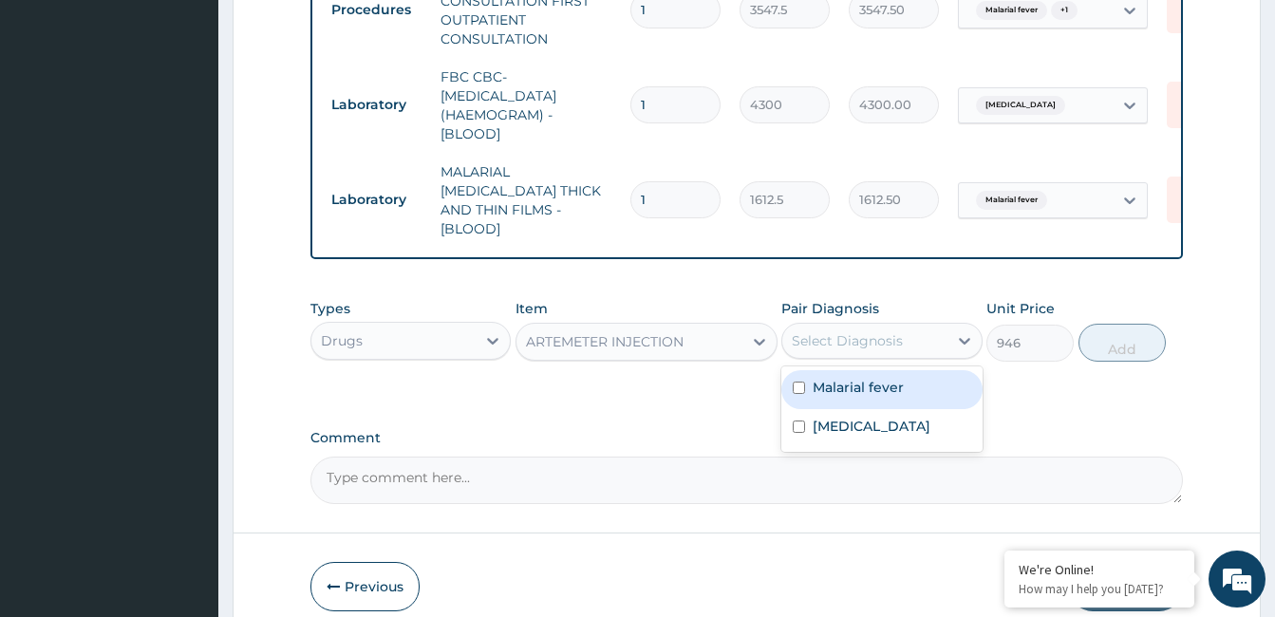
click at [885, 381] on label "Malarial fever" at bounding box center [857, 387] width 91 height 19
checkbox input "true"
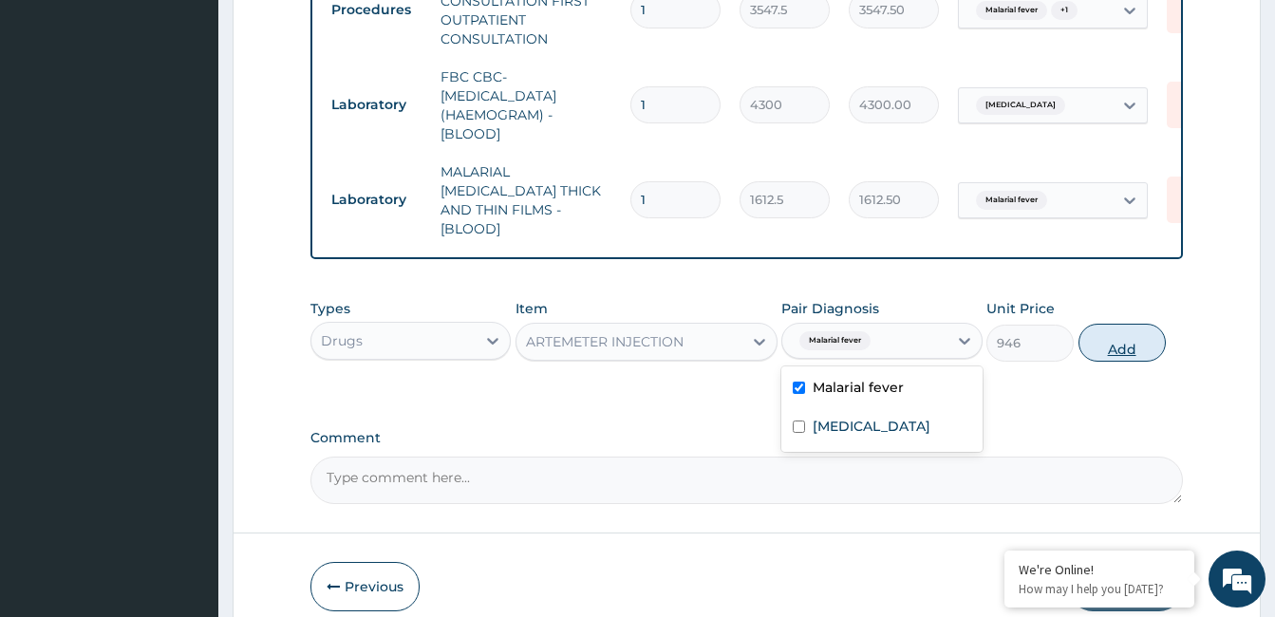
click at [1132, 345] on button "Add" at bounding box center [1121, 343] width 87 height 38
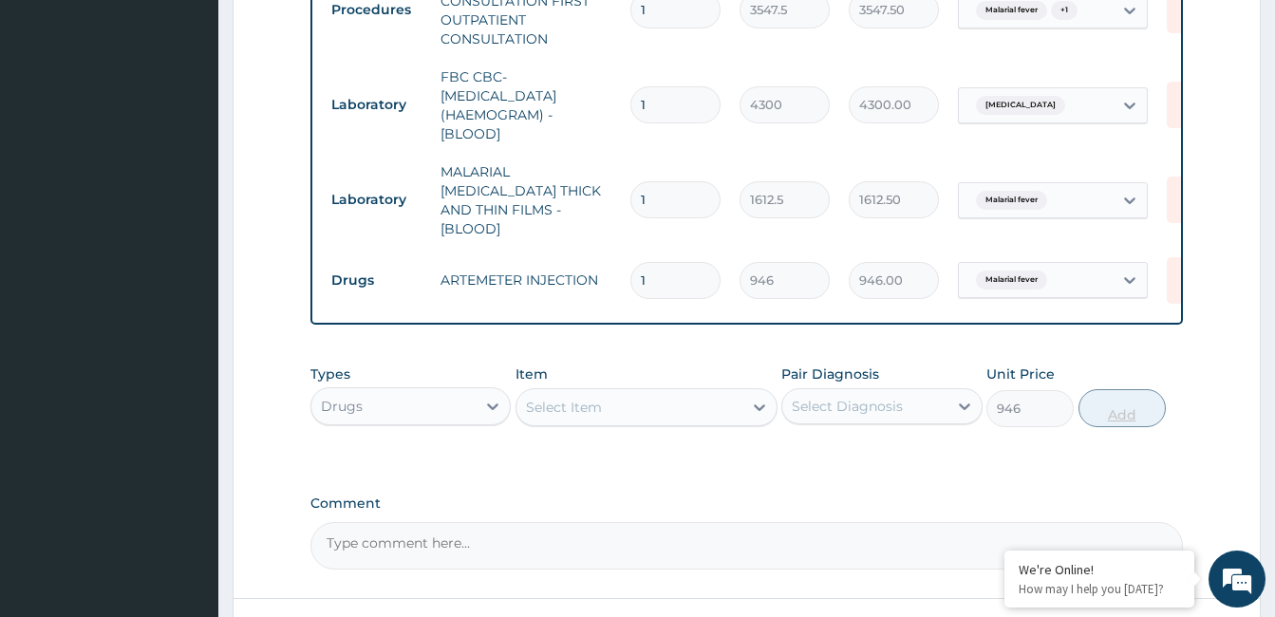
type input "0"
type input "0.00"
type input "6"
type input "5676.00"
type input "6"
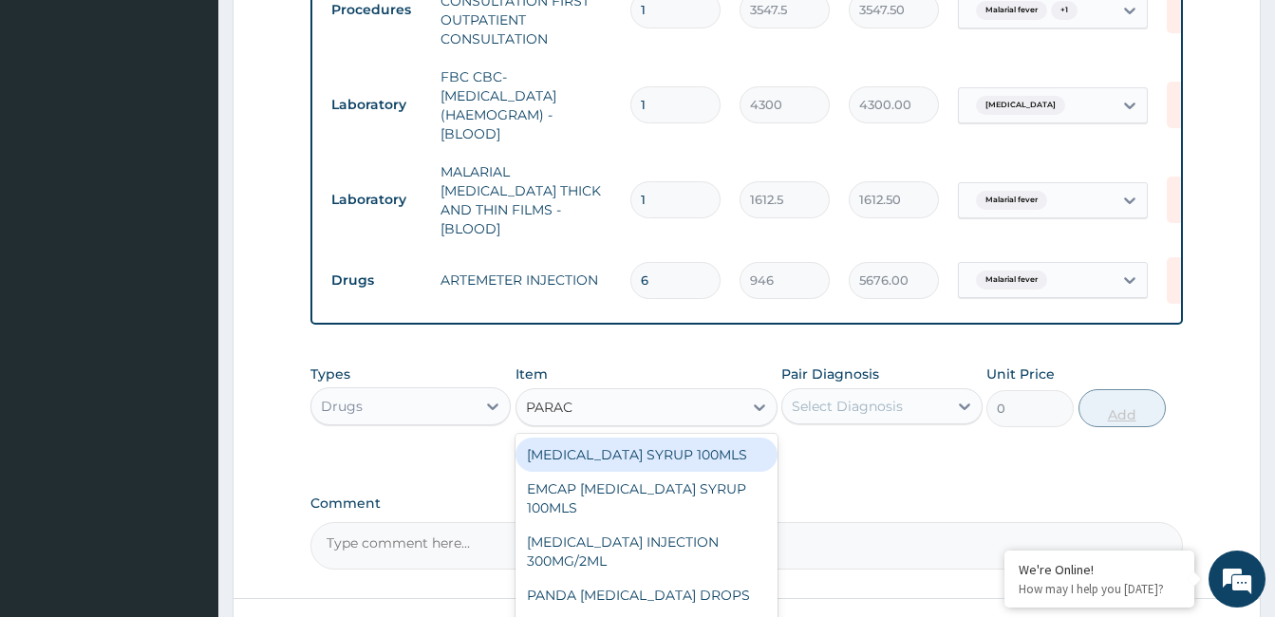
type input "PARACE"
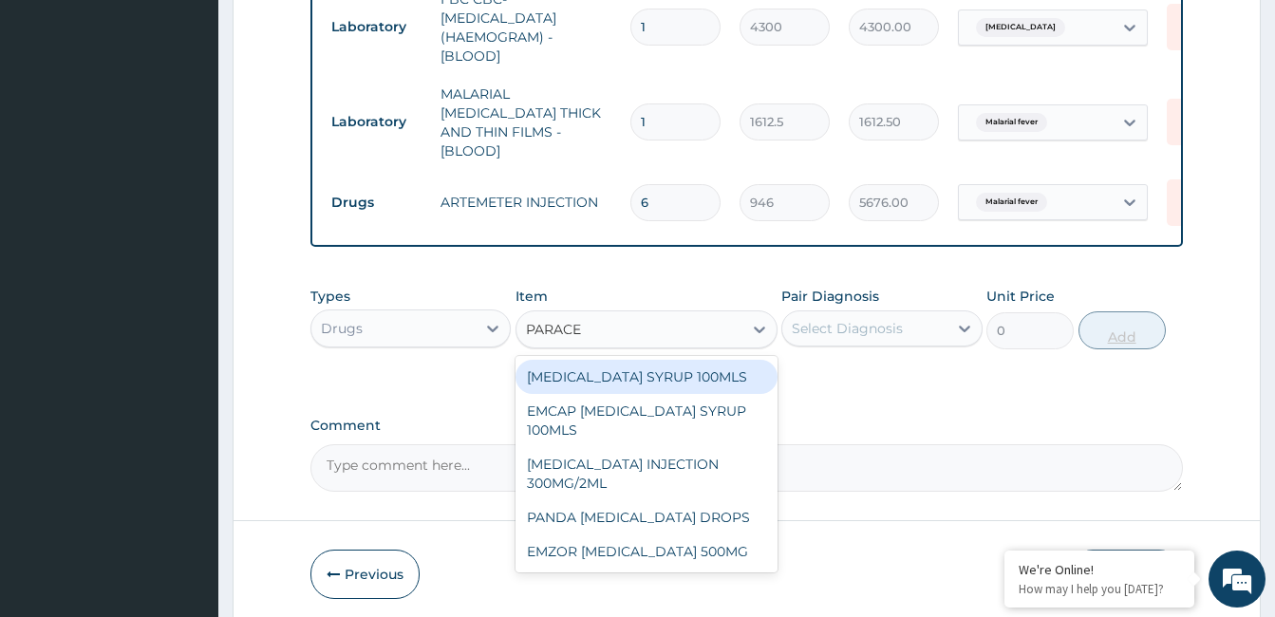
scroll to position [885, 0]
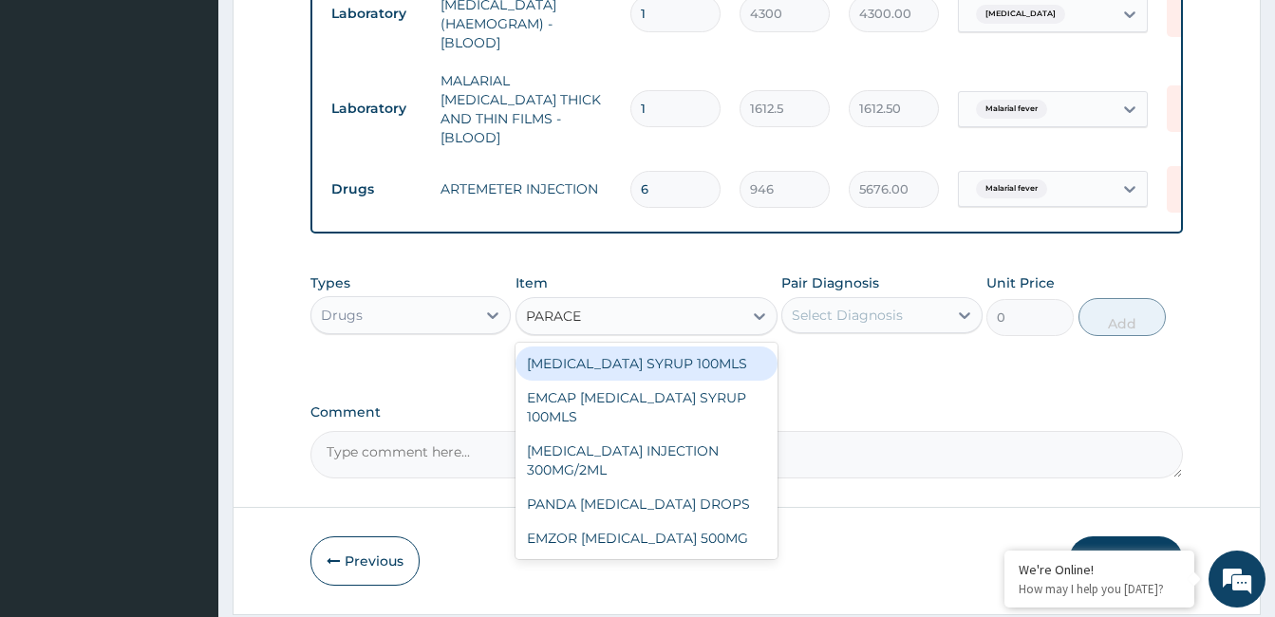
click at [717, 543] on div "EMZOR PARACETAMOL 500MG" at bounding box center [646, 538] width 262 height 34
type input "23.64999961853027"
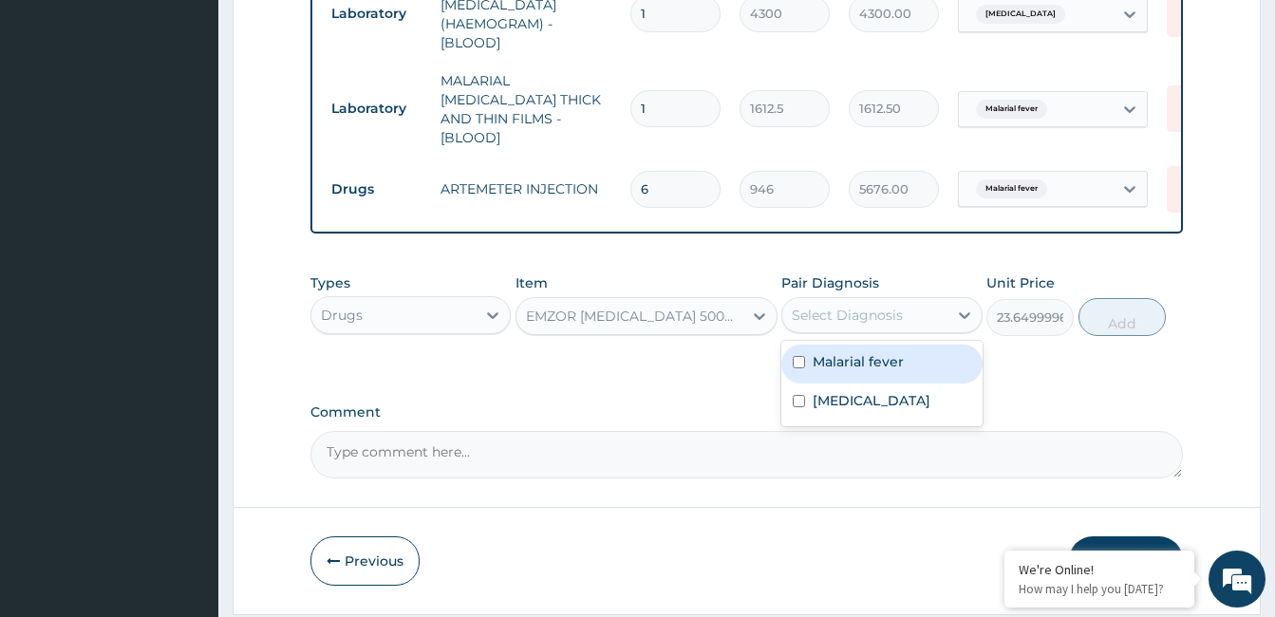
click at [867, 361] on label "Malarial fever" at bounding box center [857, 361] width 91 height 19
checkbox input "true"
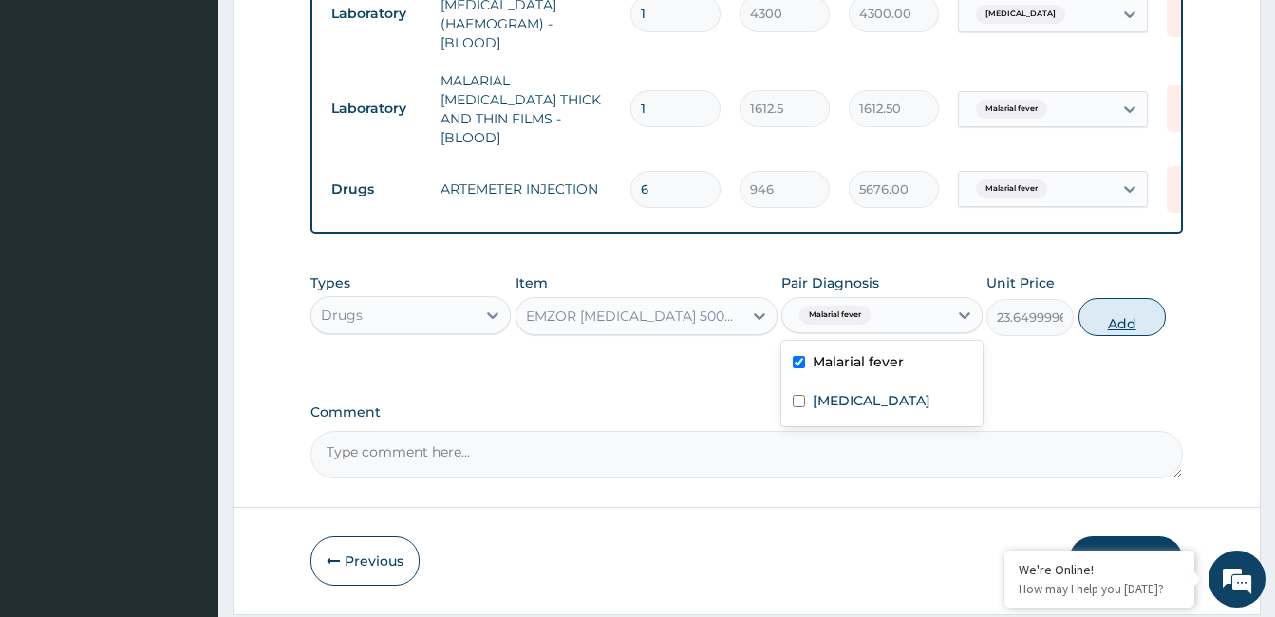
click at [1121, 314] on button "Add" at bounding box center [1121, 317] width 87 height 38
type input "0"
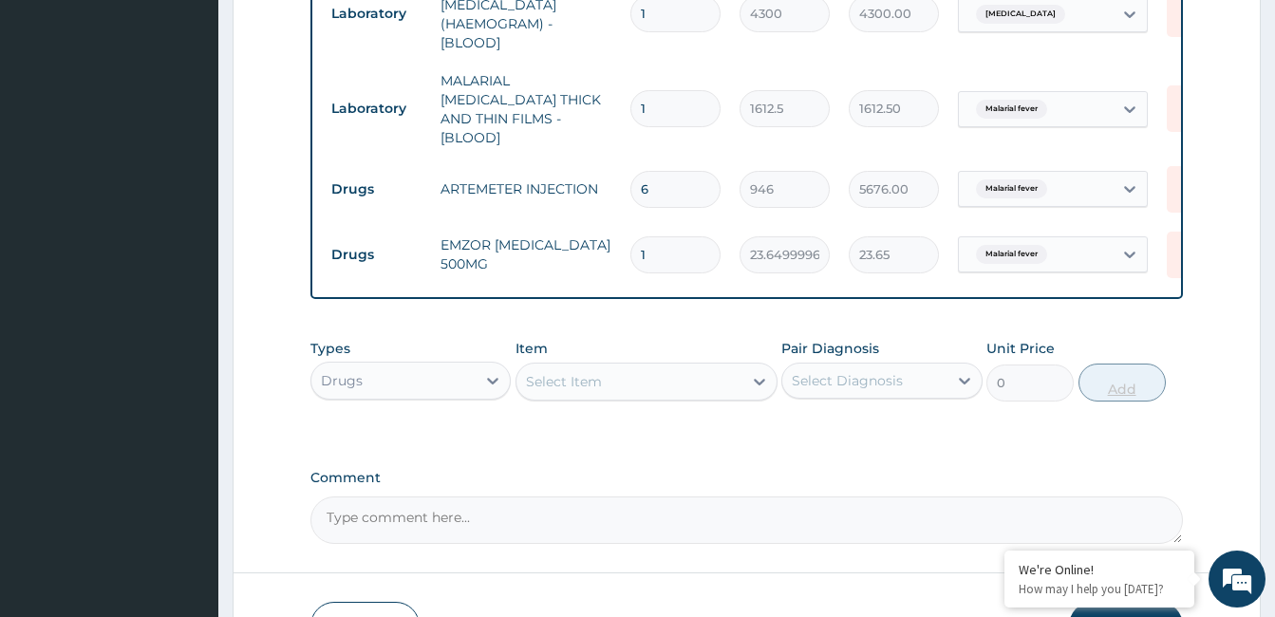
type input "18"
type input "425.70"
type input "18"
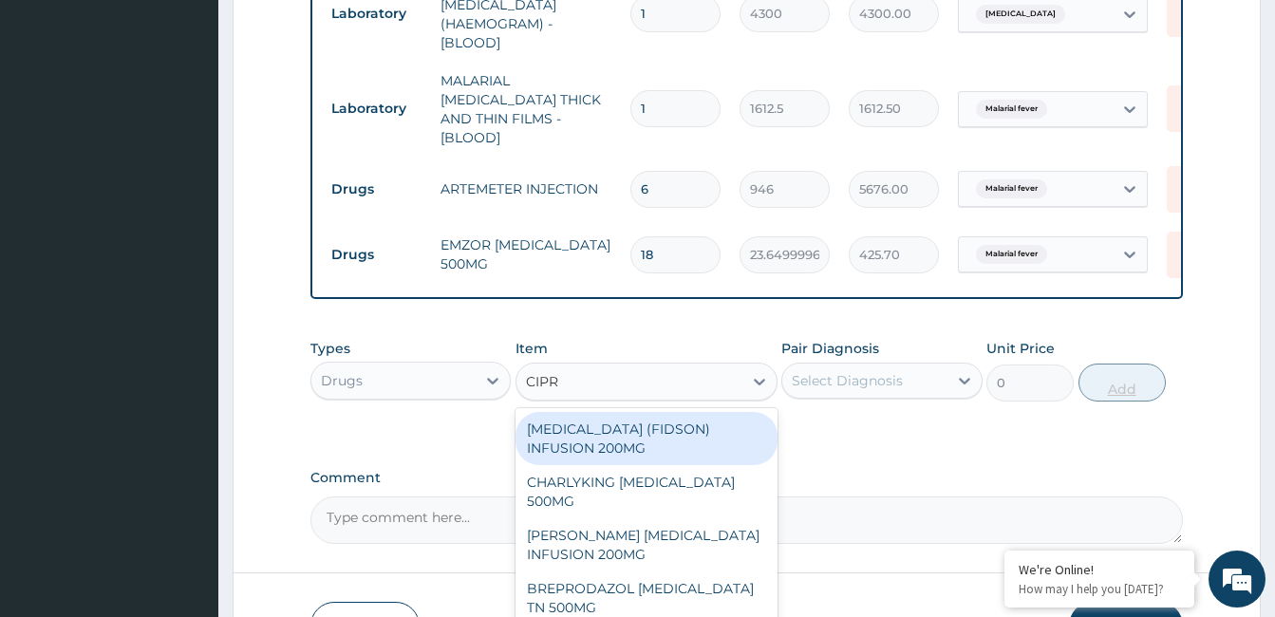
type input "CIPRO"
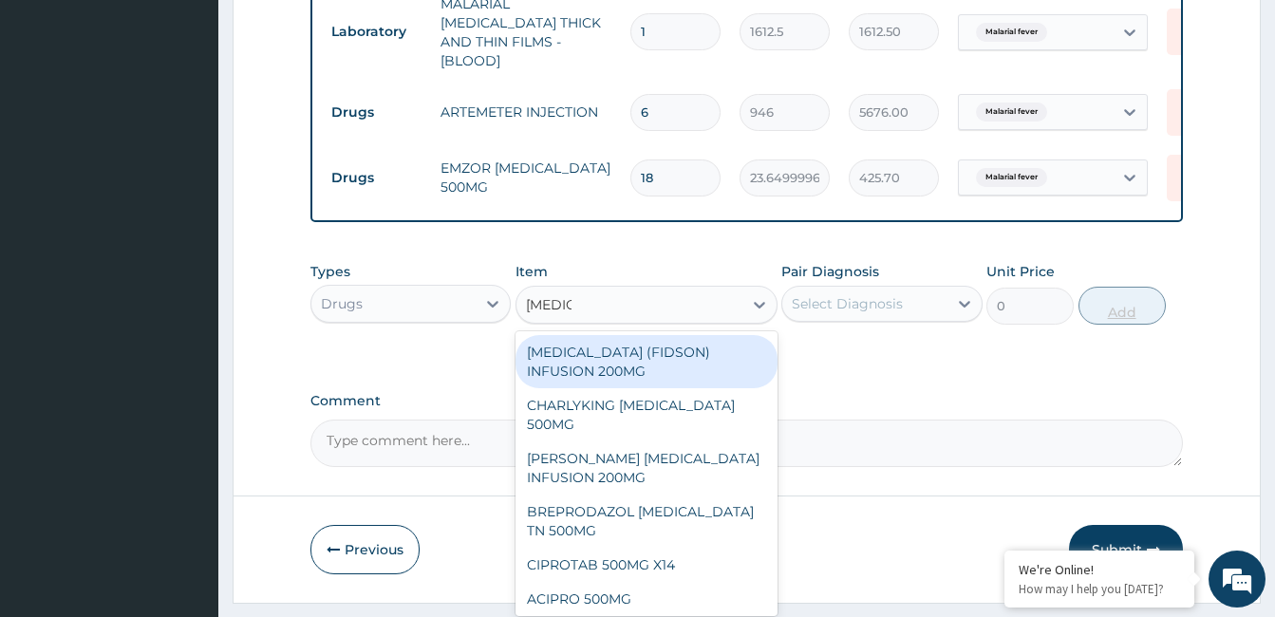
scroll to position [973, 0]
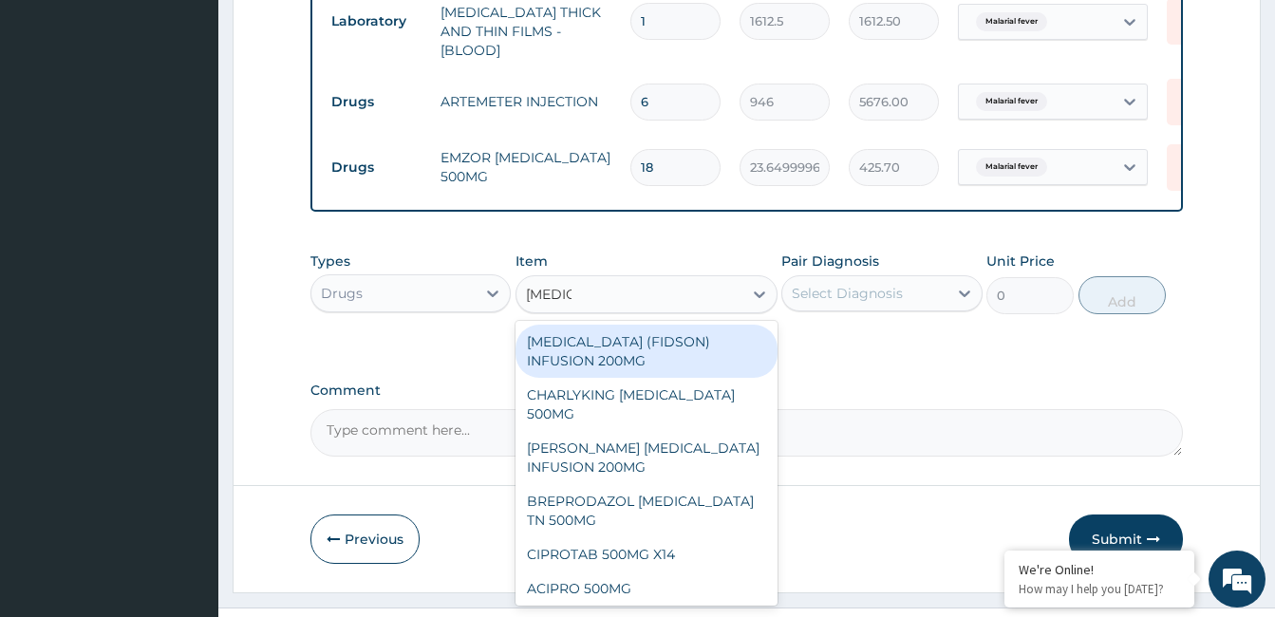
click at [703, 396] on div "CHARLYKING CIPROFLOXACIN 500MG" at bounding box center [646, 404] width 262 height 53
type input "177.375"
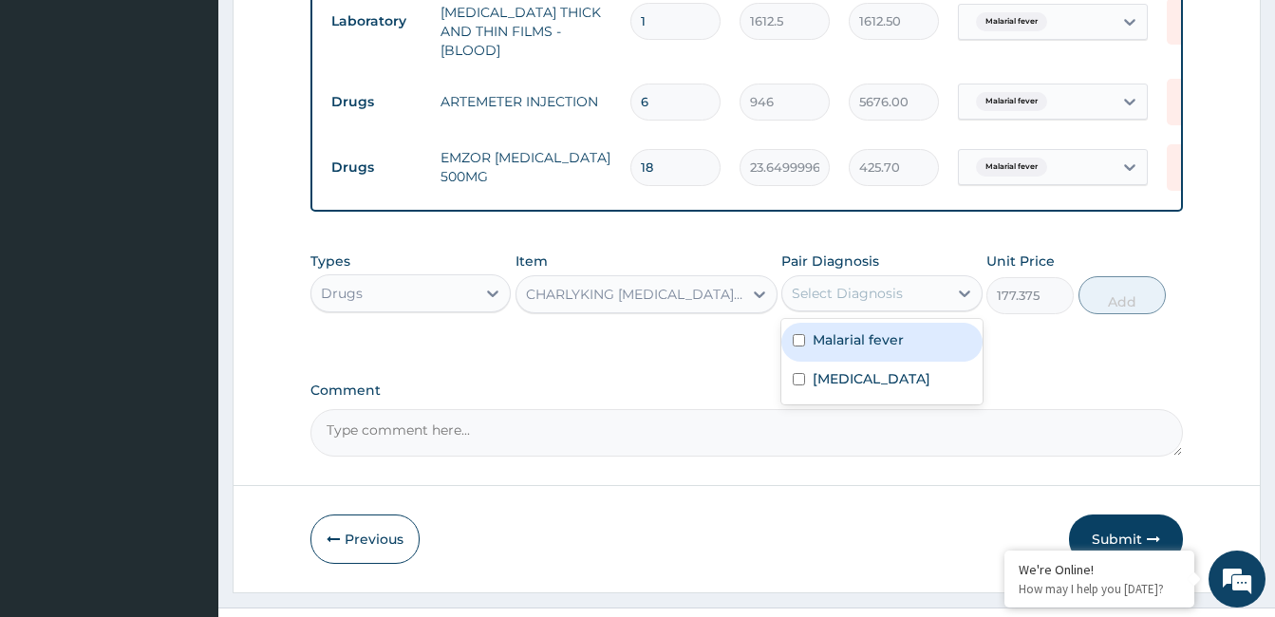
click at [864, 388] on label "Respiratory tract infection" at bounding box center [871, 378] width 118 height 19
checkbox input "true"
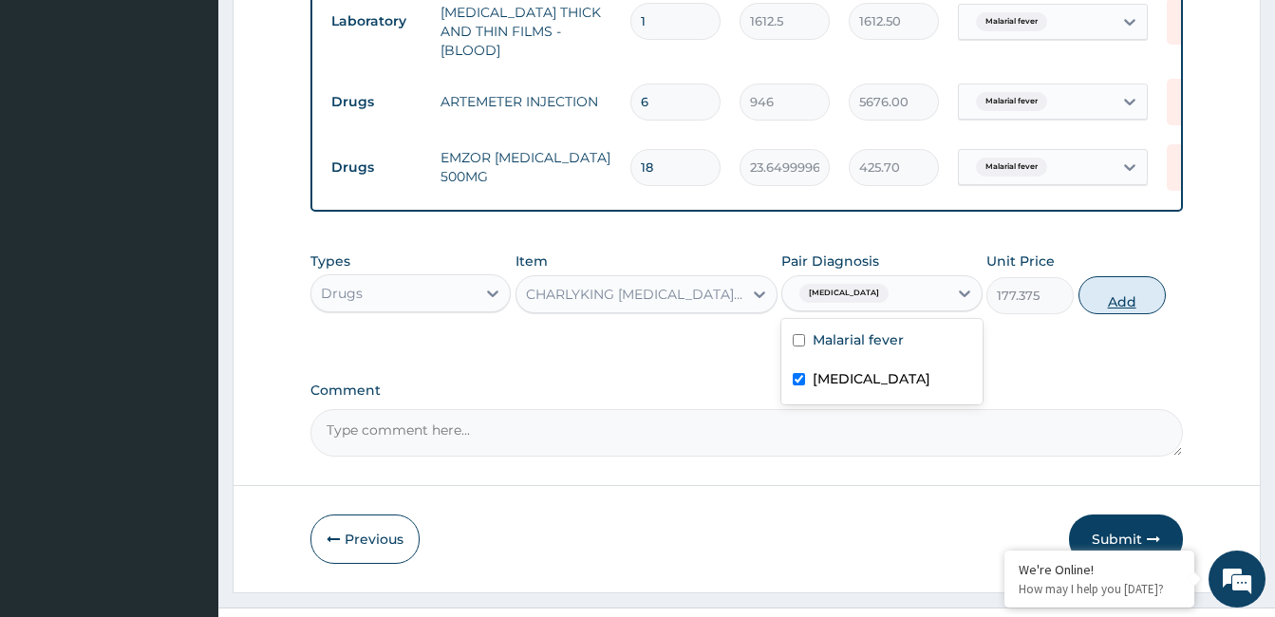
click at [1139, 294] on button "Add" at bounding box center [1121, 295] width 87 height 38
type input "0"
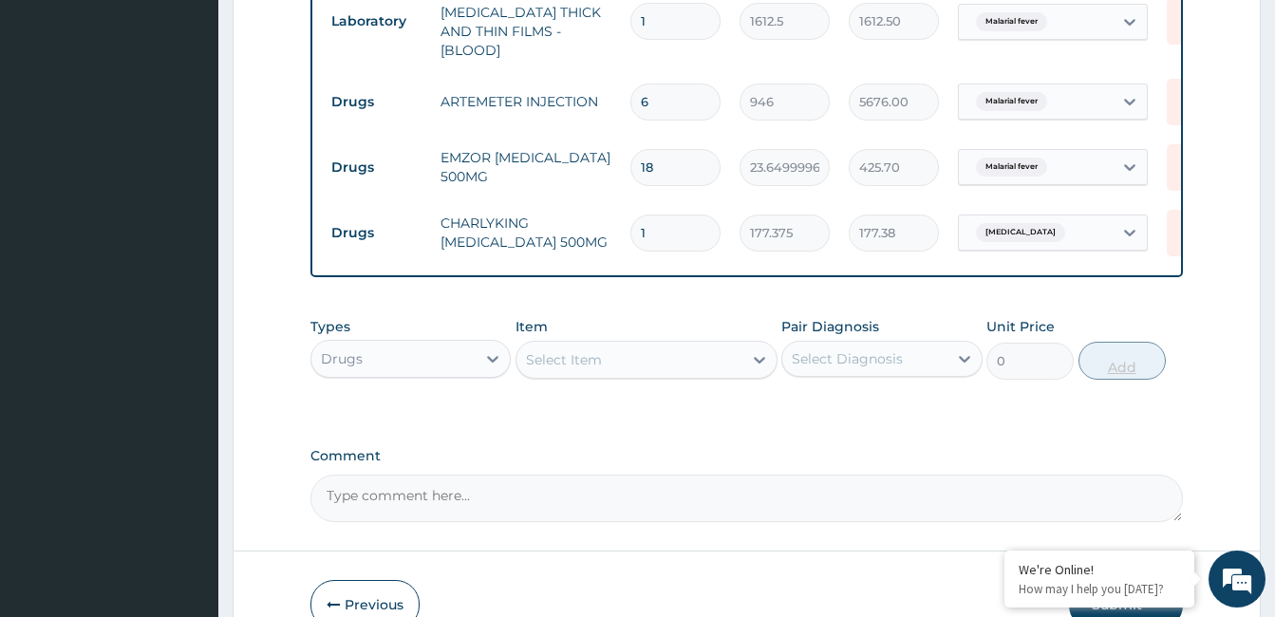
type input "10"
type input "1773.75"
type input "10"
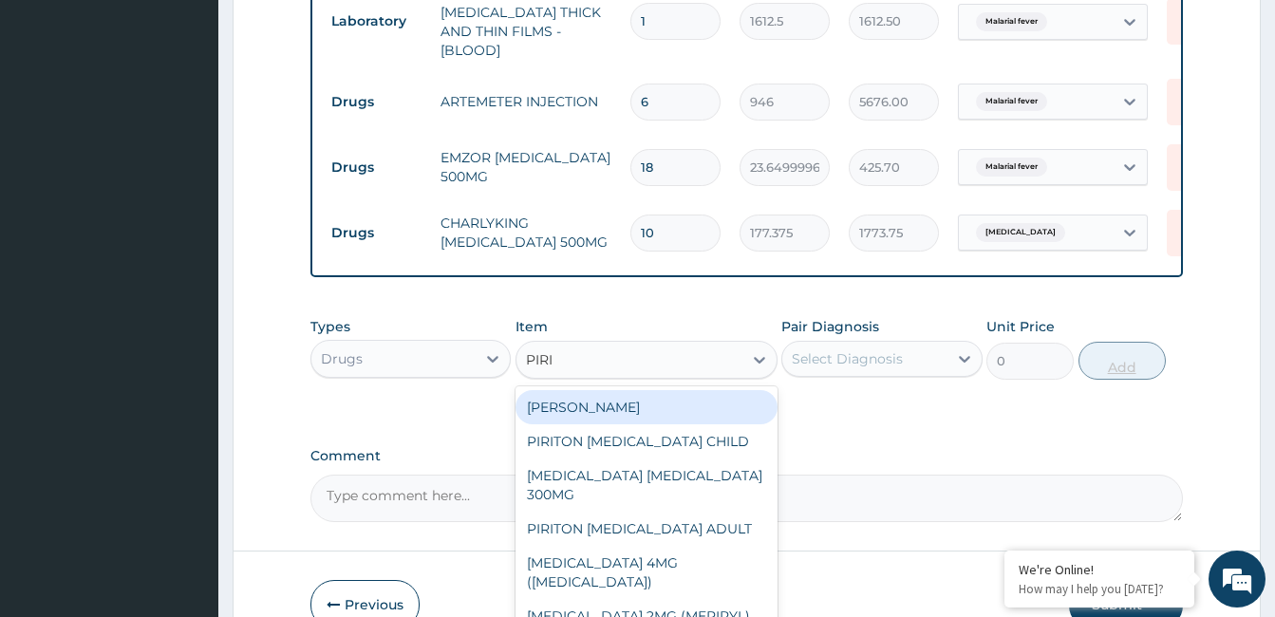
type input "PIRIT"
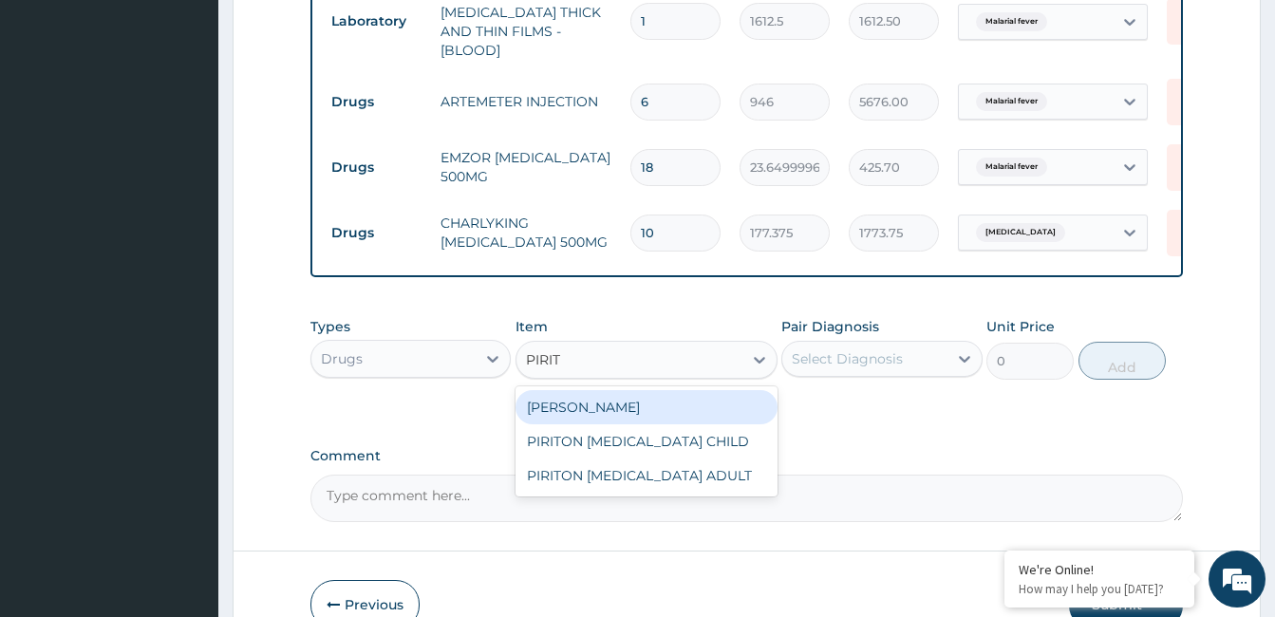
click at [675, 395] on div "PIRITON TAB EVANS" at bounding box center [646, 407] width 262 height 34
type input "23.64999961853027"
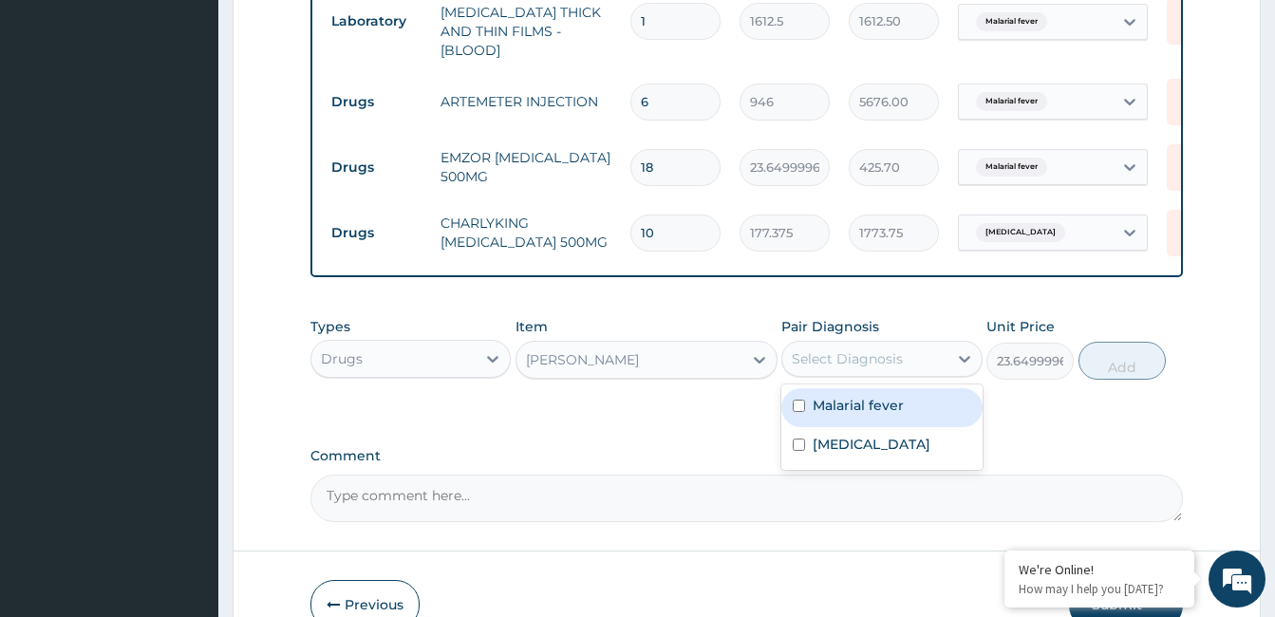
click at [867, 445] on label "Respiratory tract infection" at bounding box center [871, 444] width 118 height 19
checkbox input "true"
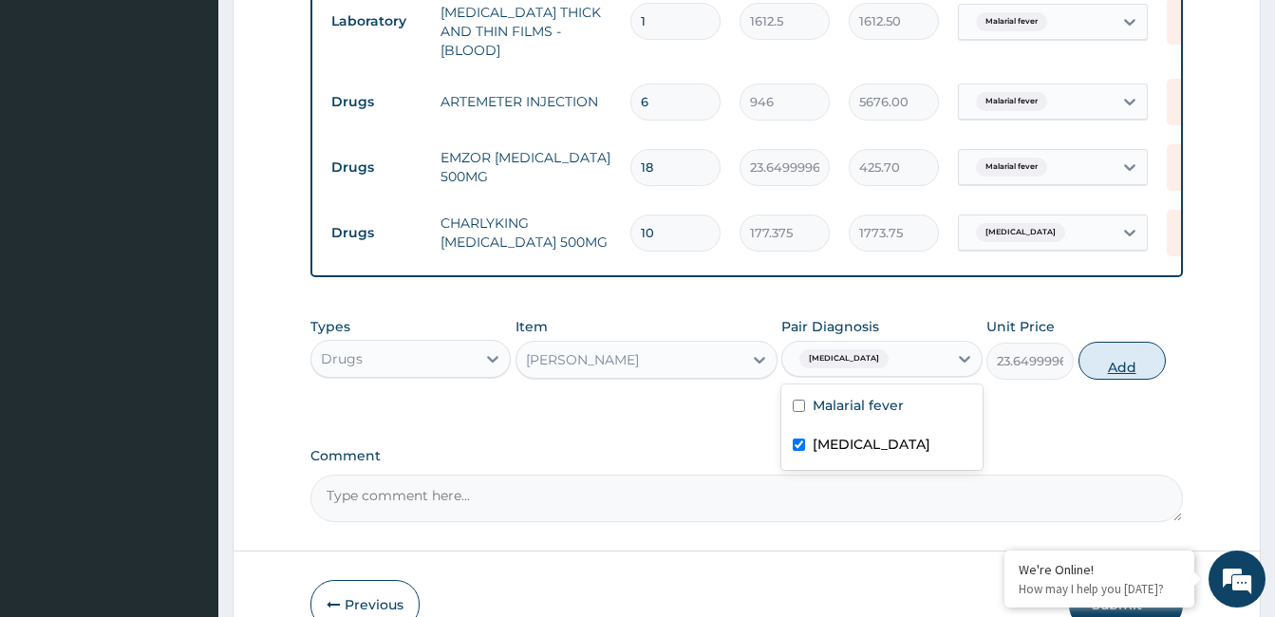
click at [1132, 355] on button "Add" at bounding box center [1121, 361] width 87 height 38
type input "0"
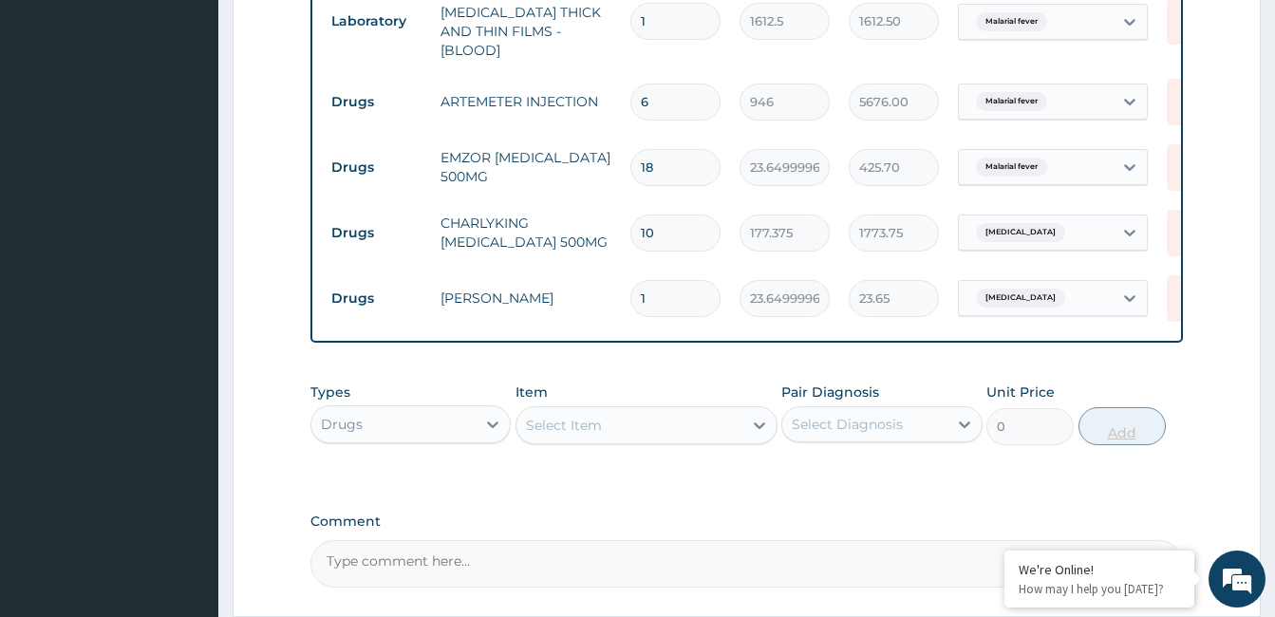
type input "10"
type input "236.50"
type input "10"
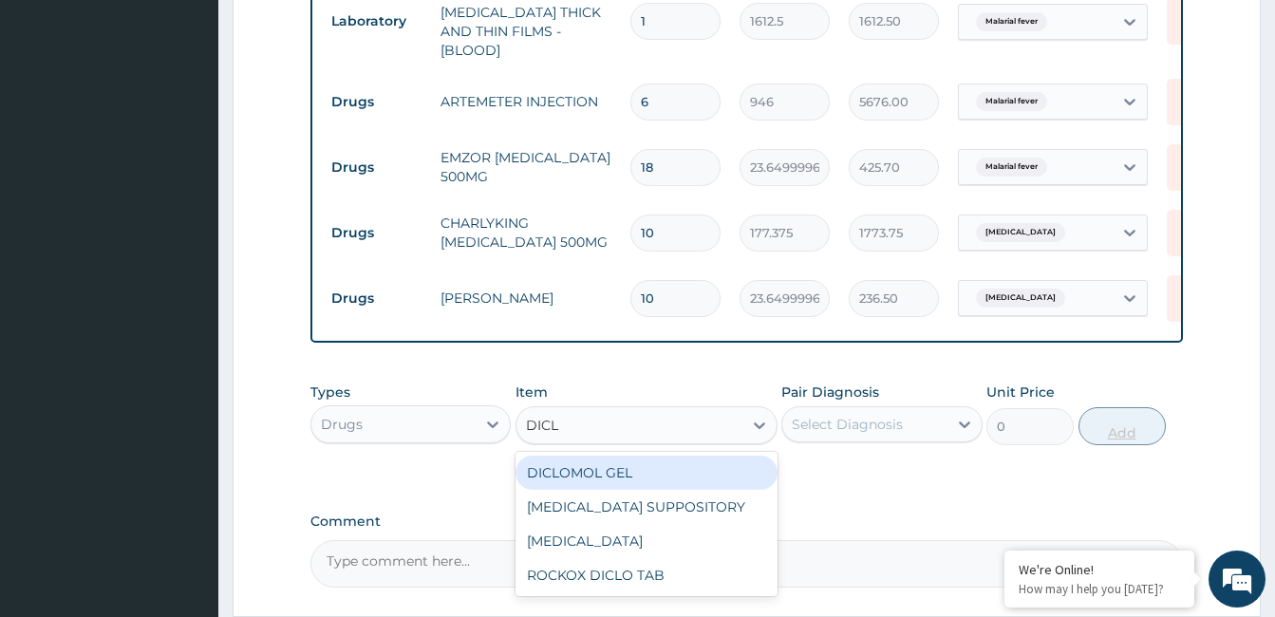
type input "DICLO"
click at [682, 579] on div "ROCKOX DICLO TAB" at bounding box center [646, 575] width 262 height 34
type input "82.7750015258789"
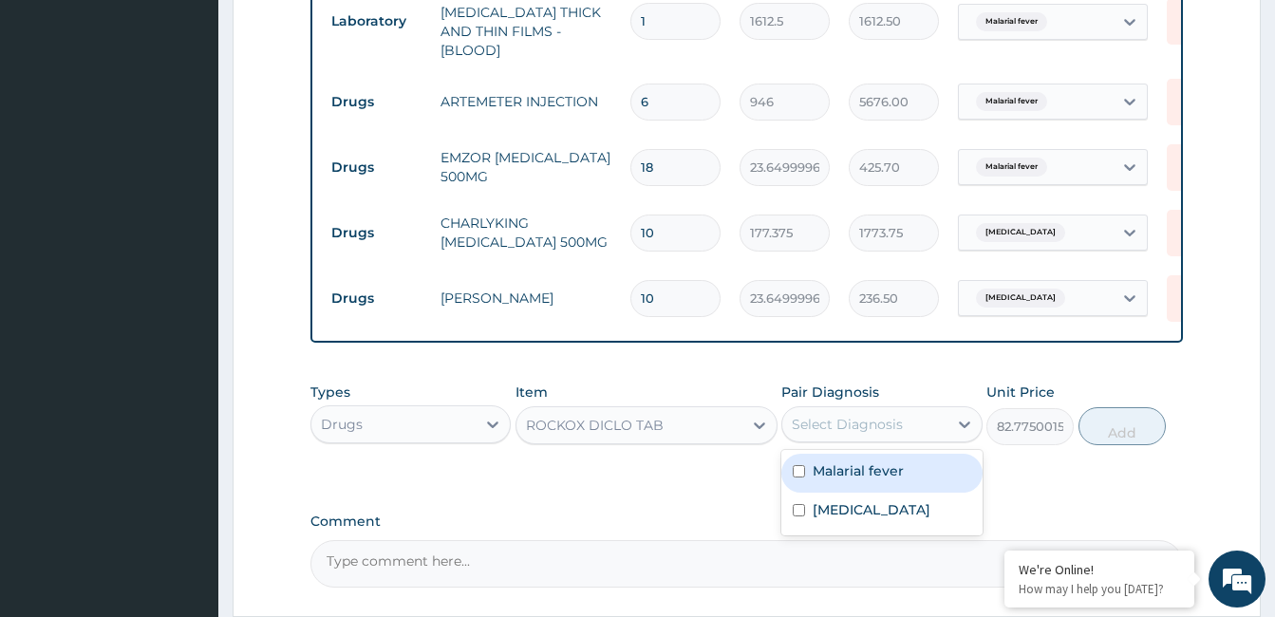
click at [870, 462] on label "Malarial fever" at bounding box center [857, 470] width 91 height 19
checkbox input "true"
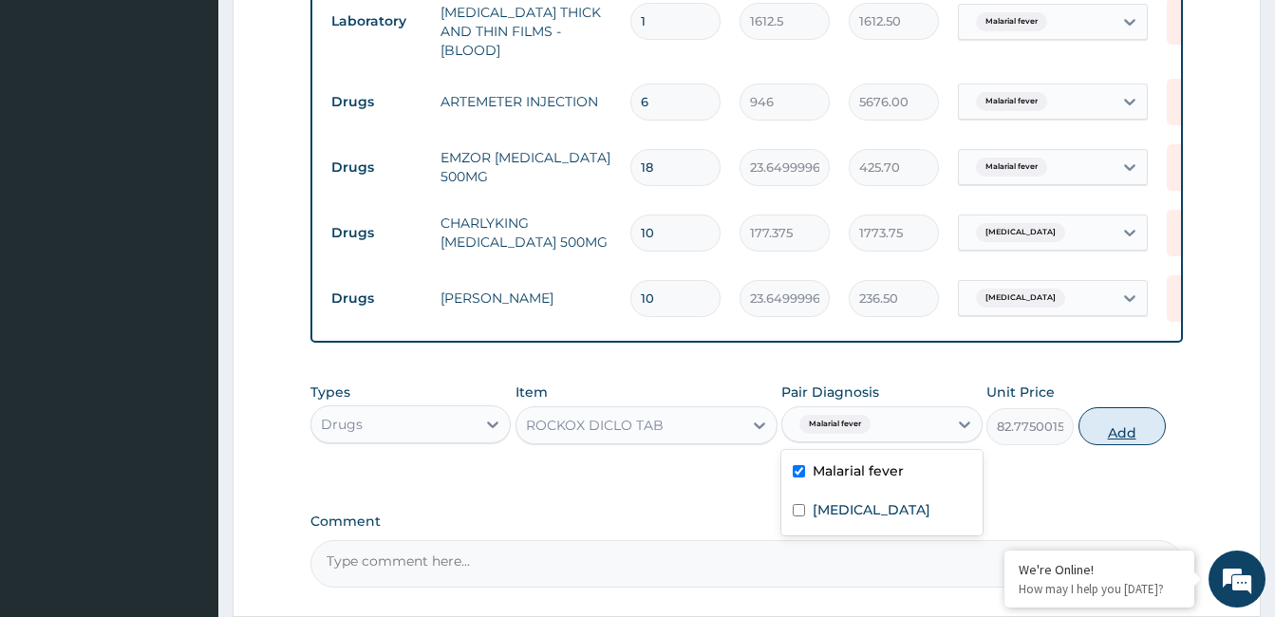
click at [1137, 425] on button "Add" at bounding box center [1121, 426] width 87 height 38
type input "0"
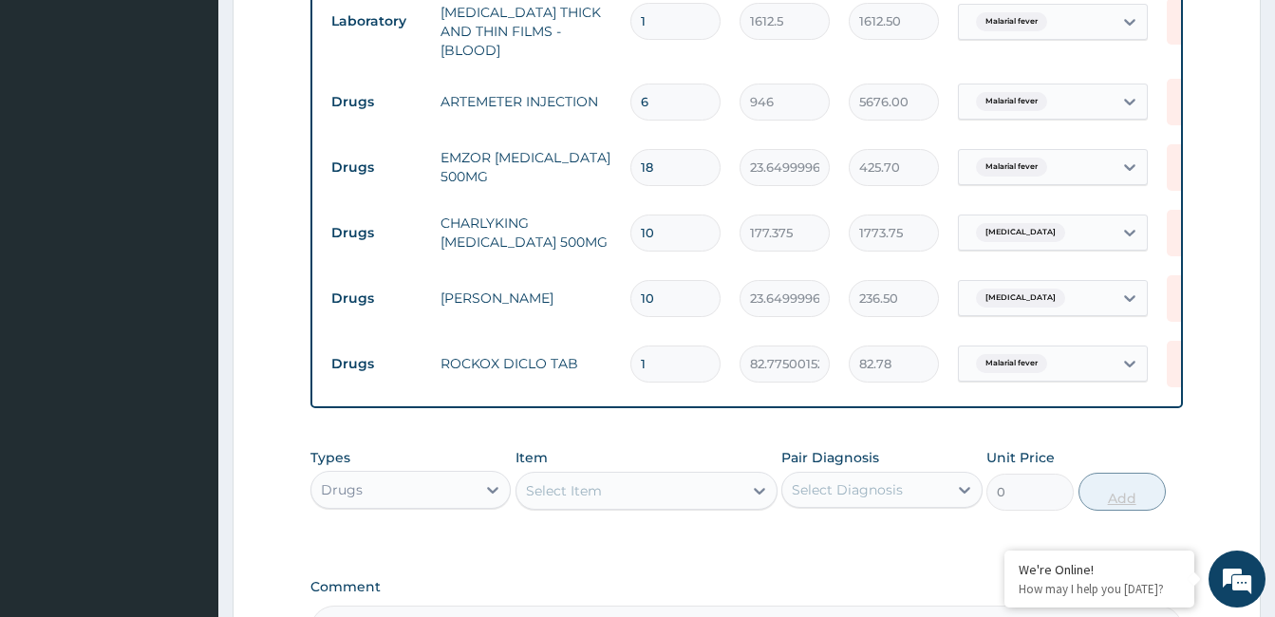
type input "10"
type input "827.75"
type input "10"
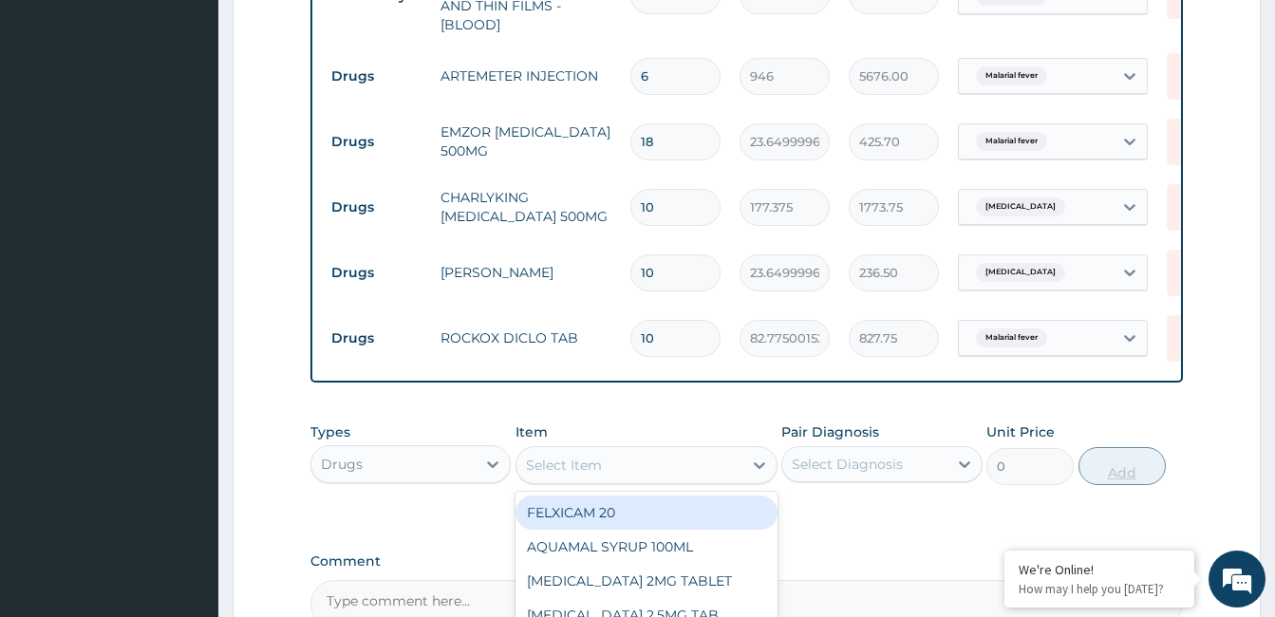
scroll to position [1004, 0]
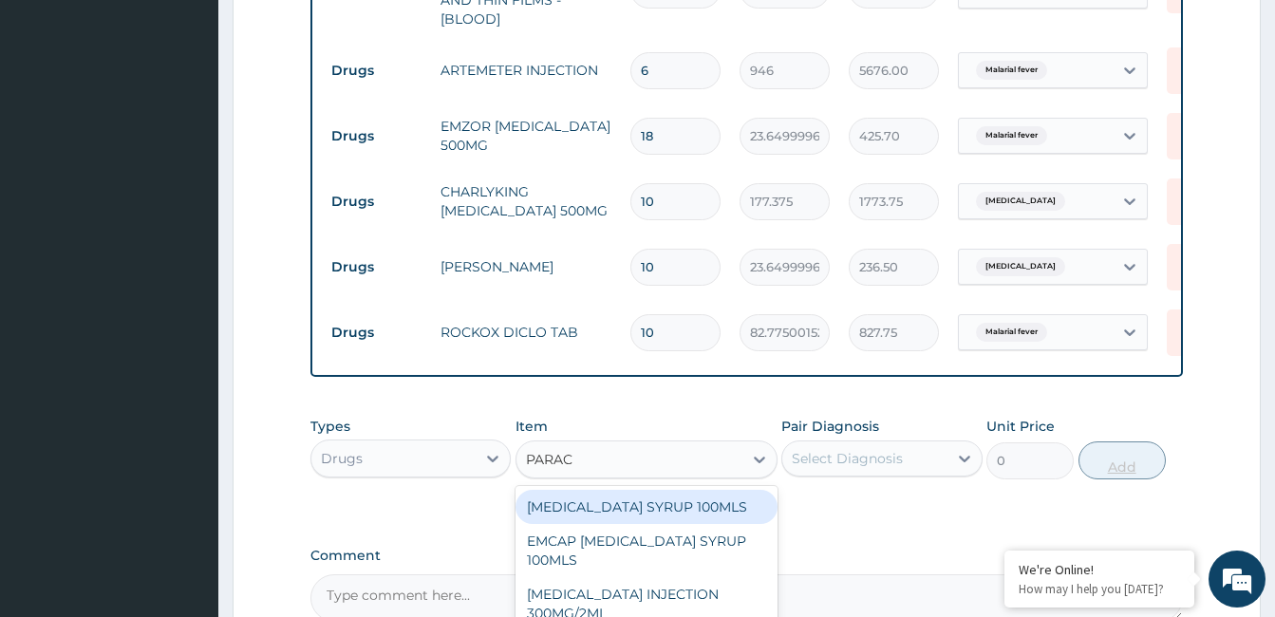
type input "PARACE"
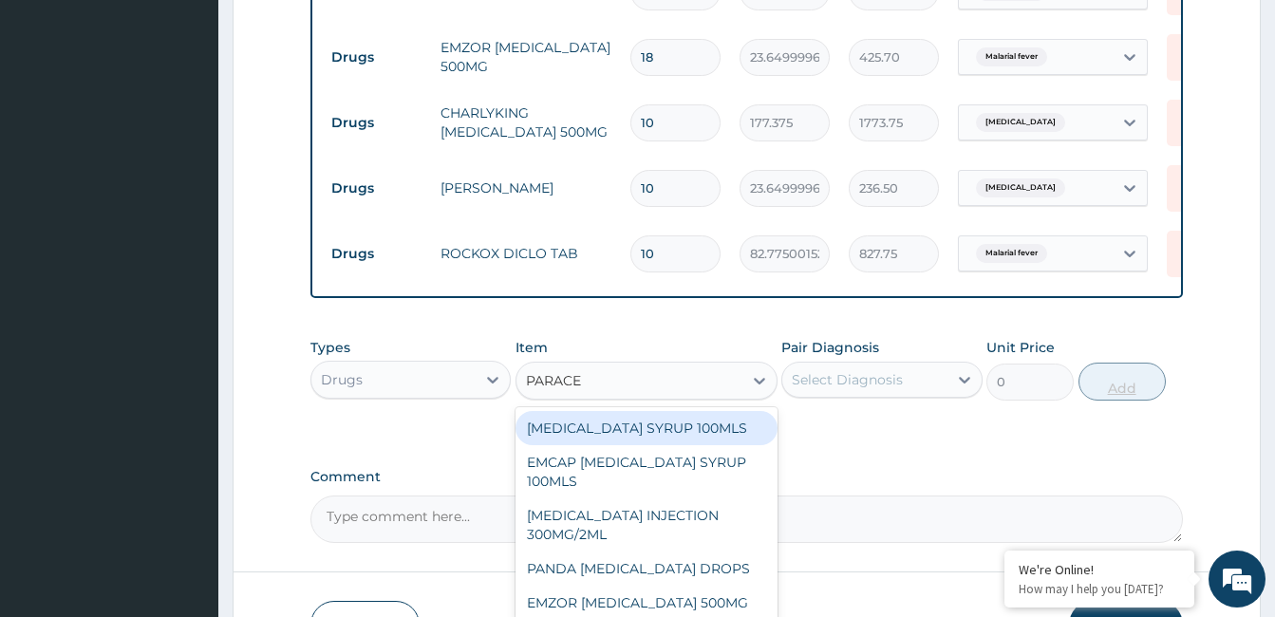
scroll to position [1089, 0]
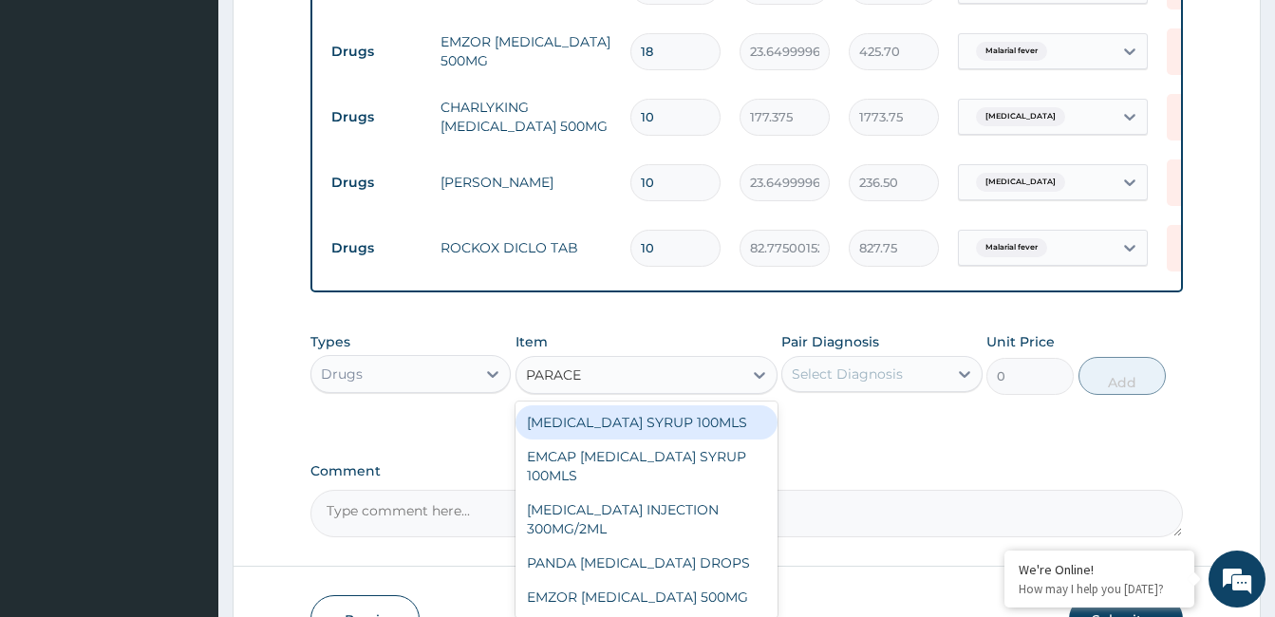
click at [669, 517] on div "PARACETAMOL INJECTION 300MG/2ML" at bounding box center [646, 519] width 262 height 53
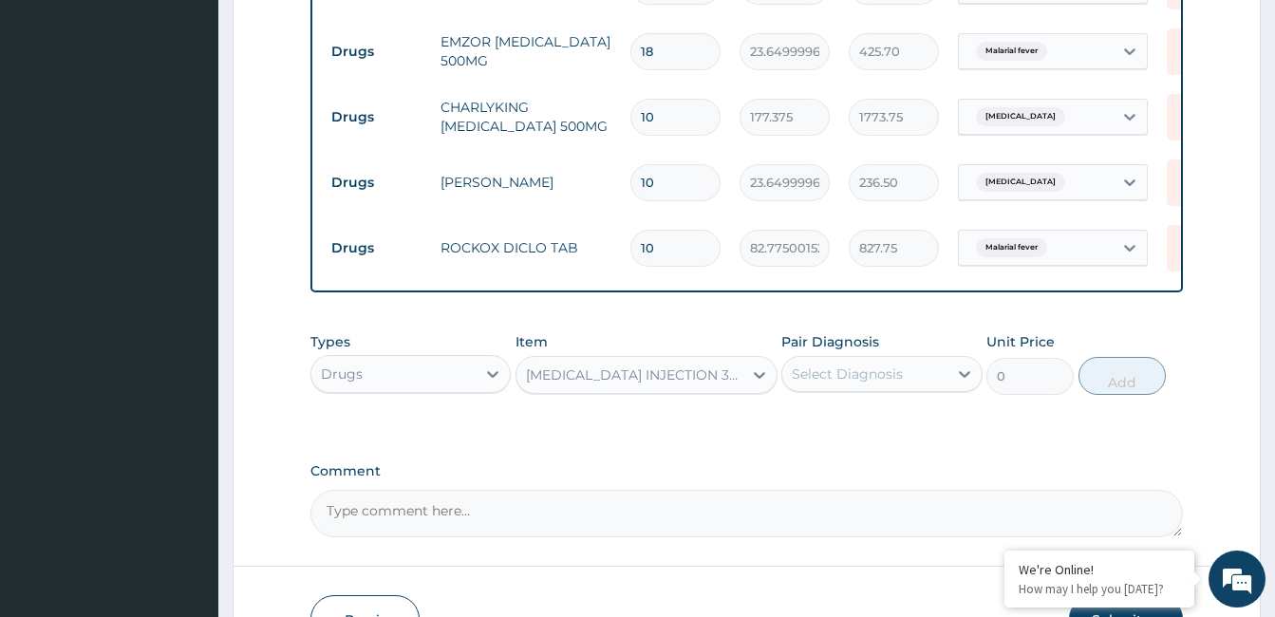
type input "260.1499938964844"
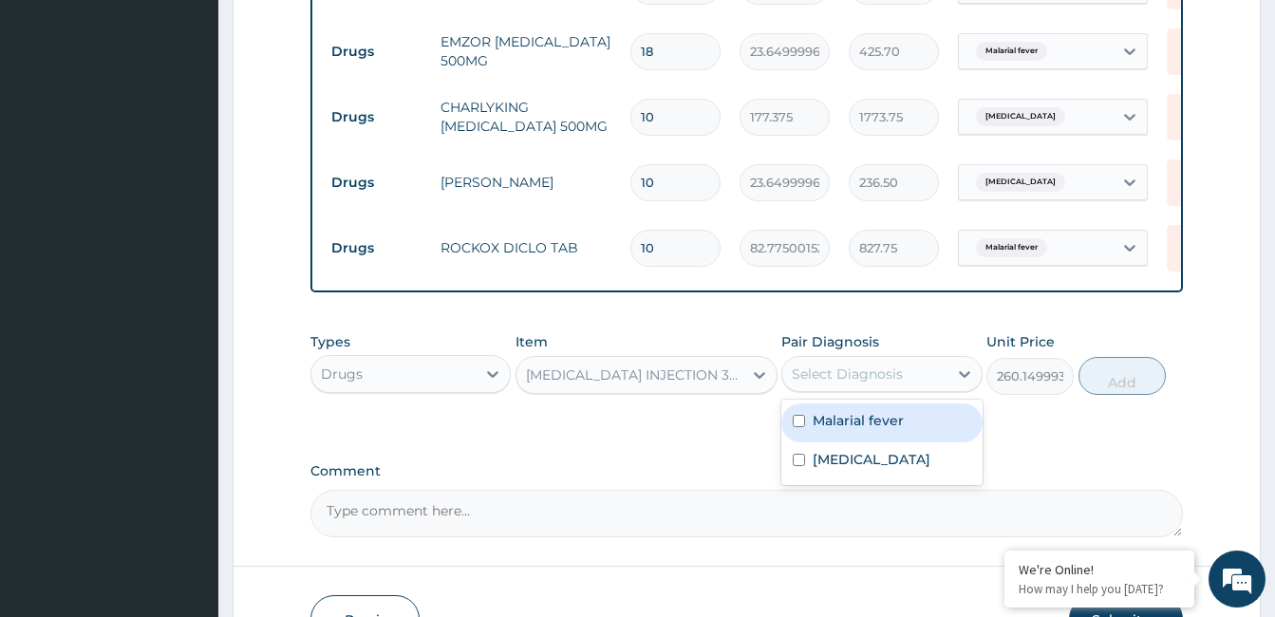
click at [877, 411] on label "Malarial fever" at bounding box center [857, 420] width 91 height 19
checkbox input "true"
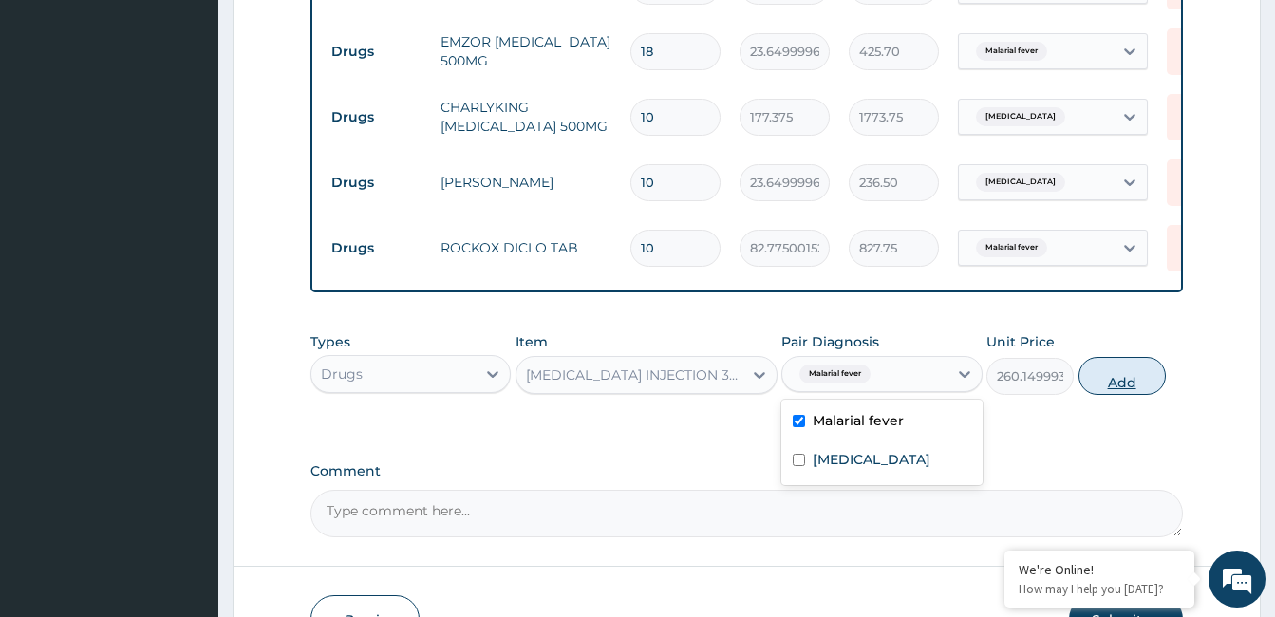
click at [1128, 386] on button "Add" at bounding box center [1121, 376] width 87 height 38
type input "0"
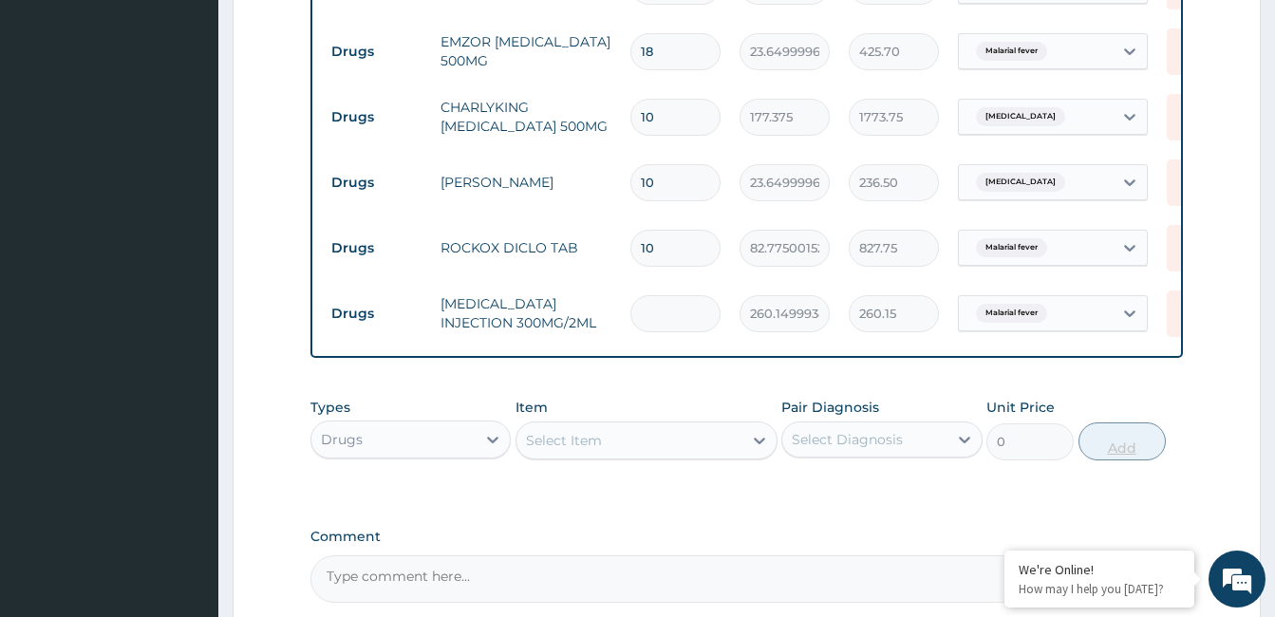
type input "0.00"
type input "2"
type input "520.30"
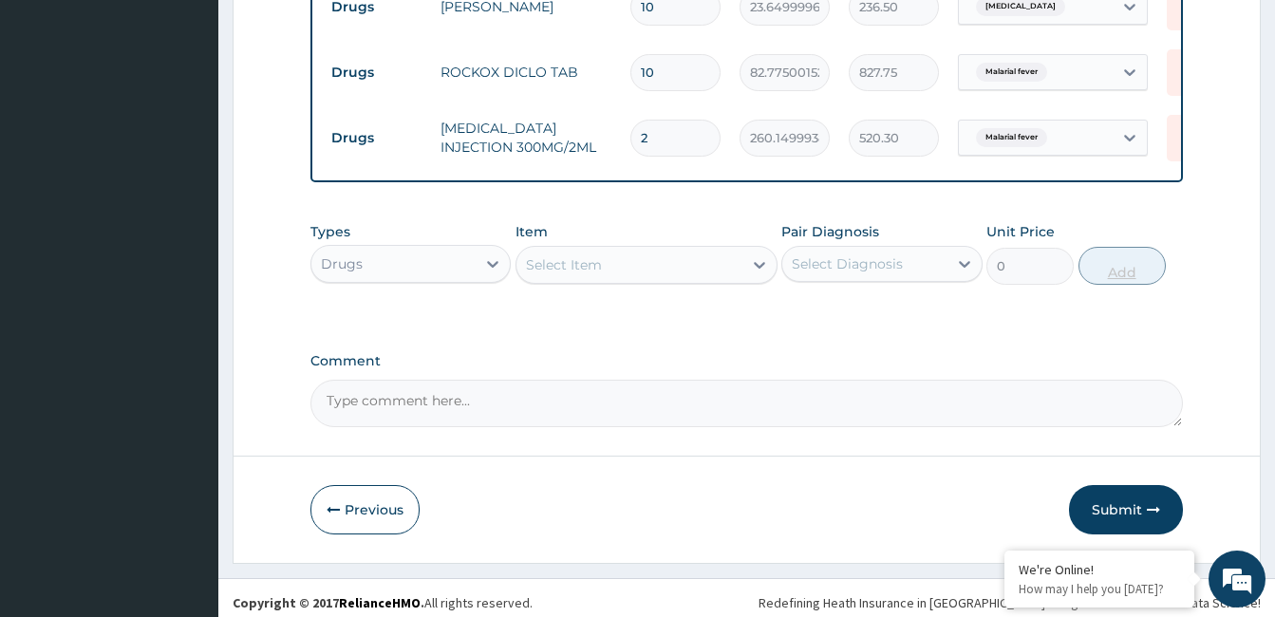
scroll to position [1269, 0]
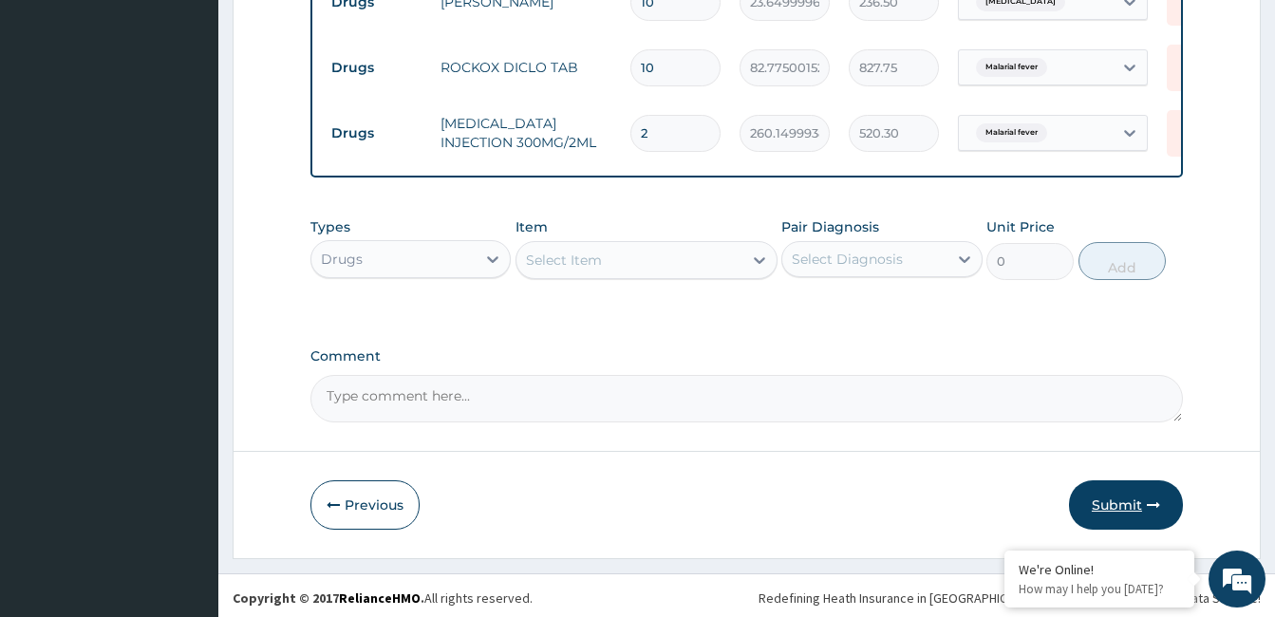
click at [1156, 508] on button "Submit" at bounding box center [1126, 504] width 114 height 49
